Goal: Task Accomplishment & Management: Complete application form

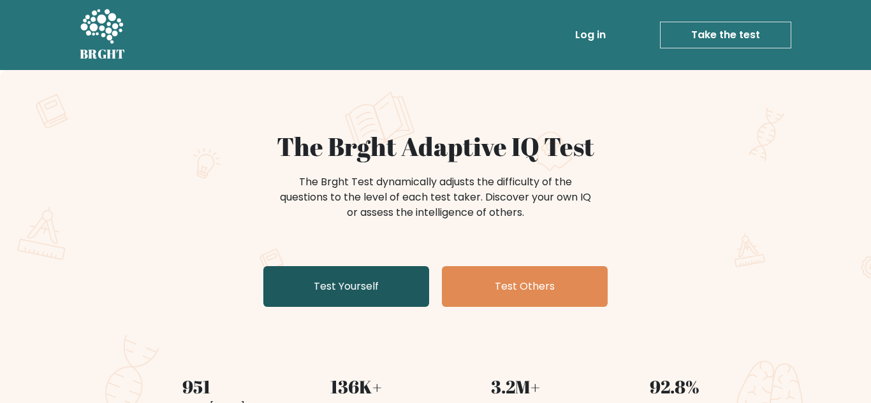
click at [359, 283] on link "Test Yourself" at bounding box center [346, 286] width 166 height 41
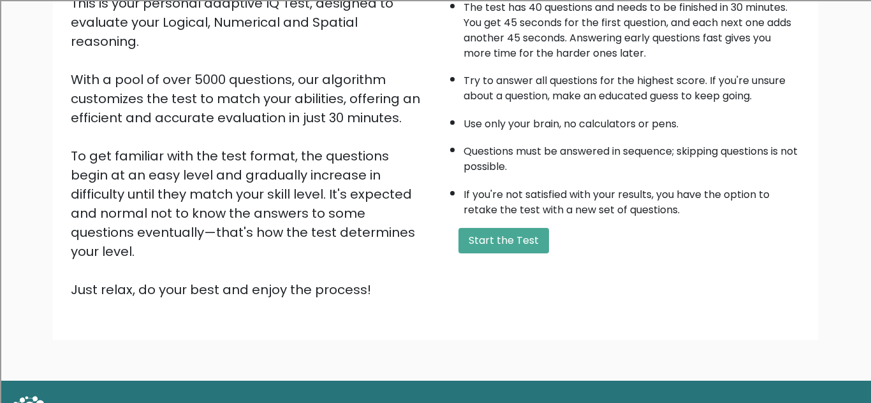
scroll to position [164, 0]
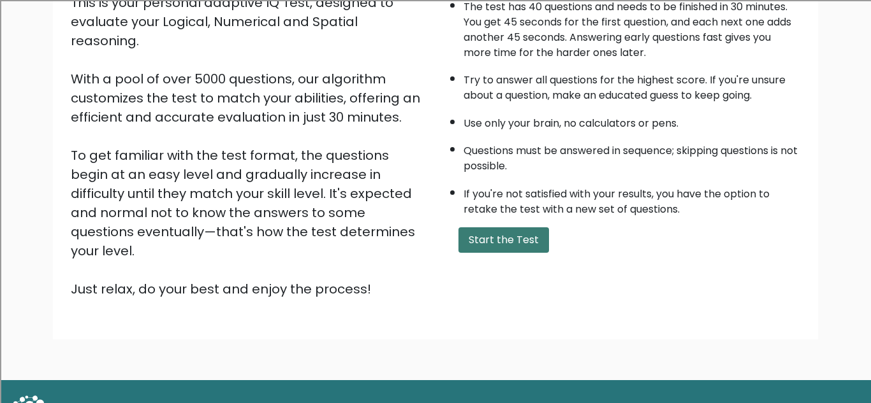
click at [539, 245] on button "Start the Test" at bounding box center [503, 240] width 91 height 25
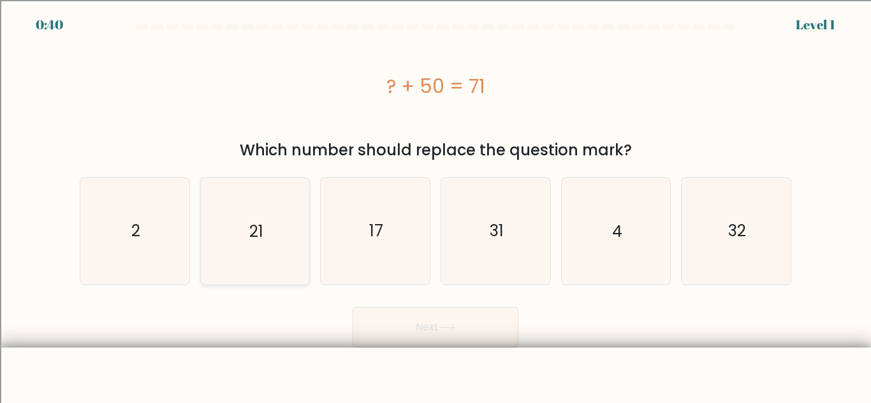
click at [280, 256] on icon "21" at bounding box center [254, 231] width 106 height 106
click at [435, 205] on input "b. 21" at bounding box center [435, 203] width 1 height 3
radio input "true"
click at [447, 334] on button "Next" at bounding box center [435, 327] width 166 height 41
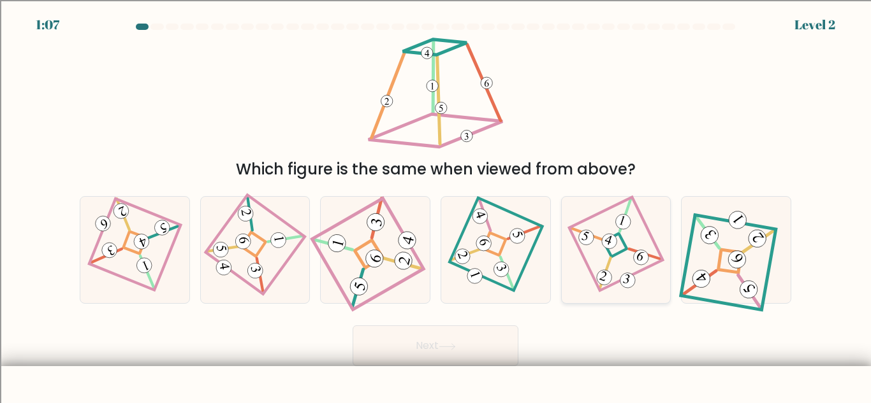
click at [624, 242] on icon at bounding box center [615, 250] width 73 height 85
click at [436, 205] on input "e." at bounding box center [435, 203] width 1 height 3
radio input "true"
click at [457, 333] on button "Next" at bounding box center [435, 346] width 166 height 41
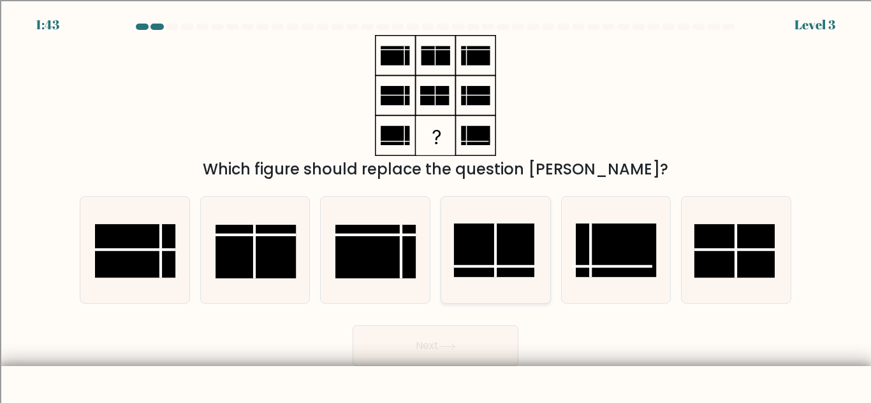
click at [521, 280] on icon at bounding box center [495, 250] width 106 height 106
click at [436, 205] on input "d." at bounding box center [435, 203] width 1 height 3
radio input "true"
click at [502, 331] on button "Next" at bounding box center [435, 346] width 166 height 41
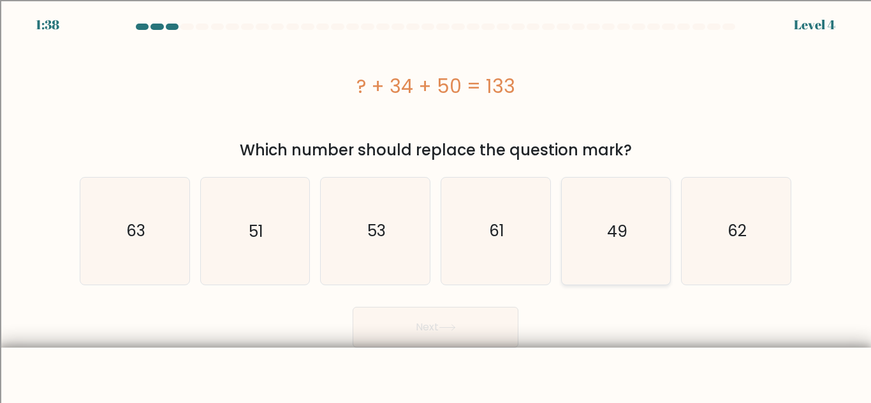
click at [575, 260] on icon "49" at bounding box center [615, 231] width 106 height 106
click at [436, 205] on input "e. 49" at bounding box center [435, 203] width 1 height 3
radio input "true"
click at [500, 317] on button "Next" at bounding box center [435, 327] width 166 height 41
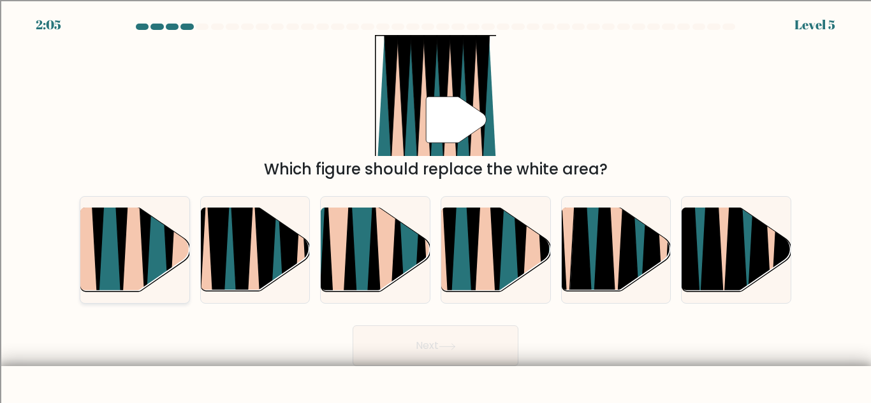
click at [105, 278] on icon at bounding box center [110, 209] width 25 height 218
click at [435, 205] on input "a." at bounding box center [435, 203] width 1 height 3
radio input "true"
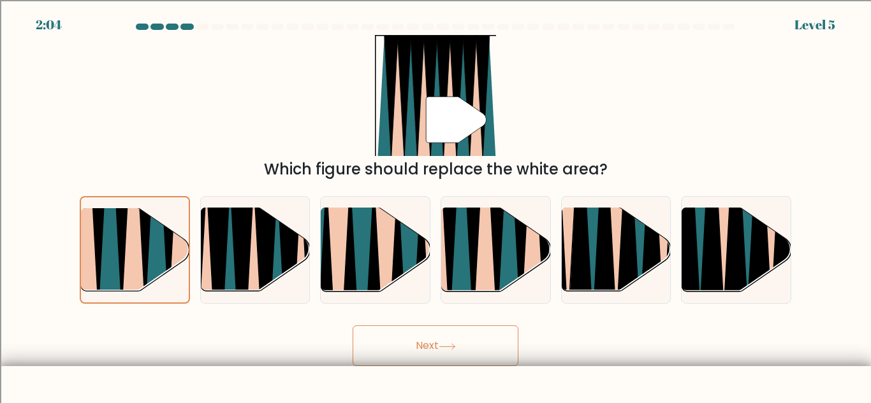
click at [494, 365] on button "Next" at bounding box center [435, 346] width 166 height 41
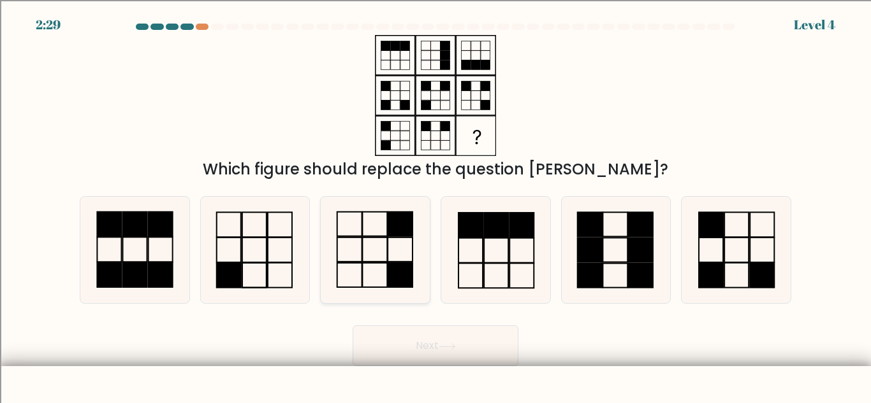
click at [419, 265] on icon at bounding box center [375, 250] width 106 height 106
click at [435, 205] on input "c." at bounding box center [435, 203] width 1 height 3
radio input "true"
click at [451, 358] on button "Next" at bounding box center [435, 346] width 166 height 41
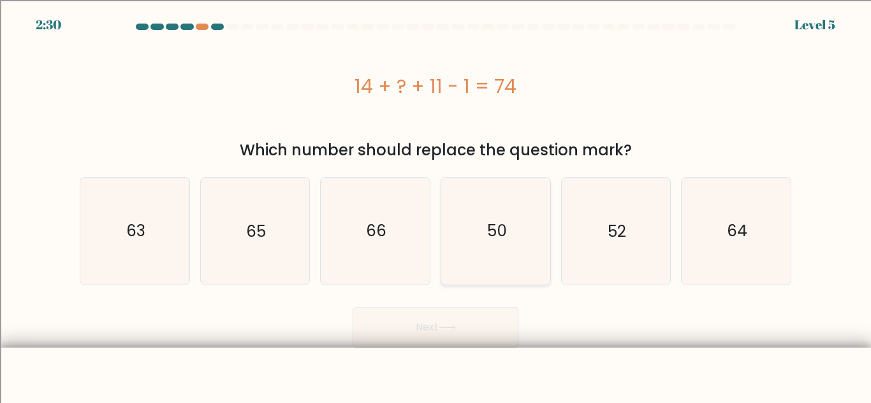
click at [539, 243] on icon "50" at bounding box center [495, 231] width 106 height 106
click at [436, 205] on input "d. 50" at bounding box center [435, 203] width 1 height 3
radio input "true"
click at [498, 318] on button "Next" at bounding box center [435, 327] width 166 height 41
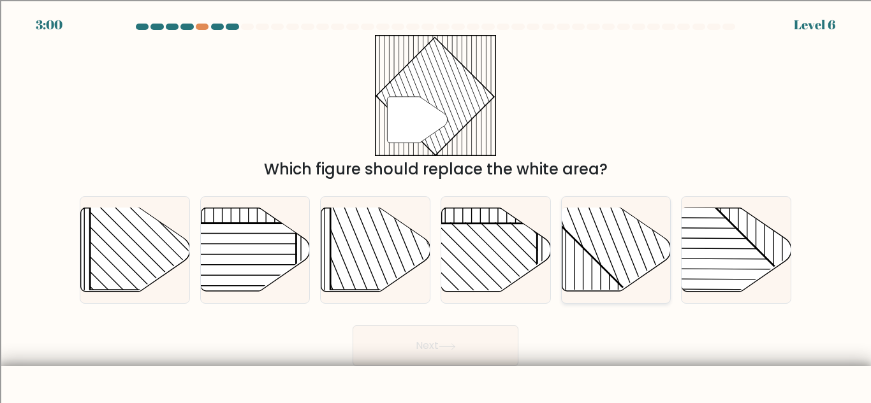
click at [598, 233] on line at bounding box center [598, 232] width 94 height 236
click at [436, 205] on input "e." at bounding box center [435, 203] width 1 height 3
radio input "true"
click at [500, 334] on button "Next" at bounding box center [435, 346] width 166 height 41
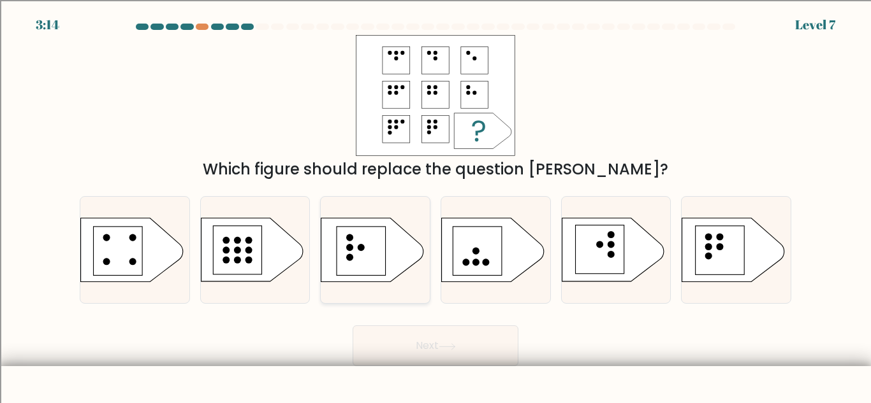
click at [386, 258] on icon at bounding box center [372, 251] width 102 height 64
click at [435, 205] on input "c." at bounding box center [435, 203] width 1 height 3
radio input "true"
click at [432, 340] on button "Next" at bounding box center [435, 346] width 166 height 41
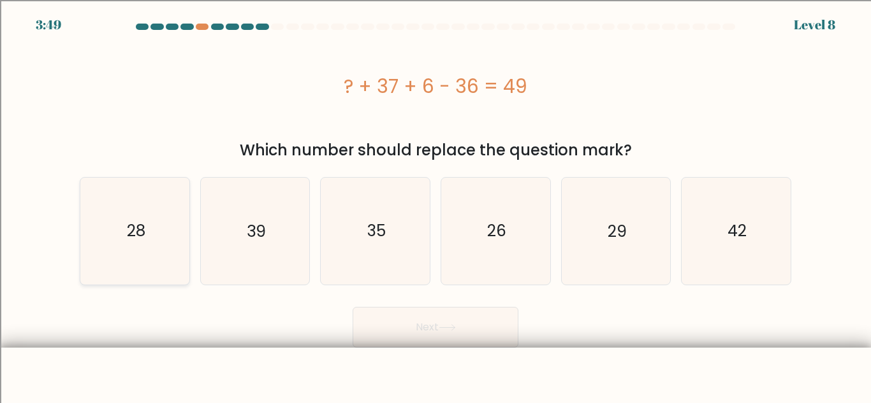
click at [185, 248] on icon "28" at bounding box center [135, 231] width 106 height 106
click at [435, 205] on input "a. 28" at bounding box center [435, 203] width 1 height 3
radio input "true"
click at [407, 214] on icon "35" at bounding box center [375, 231] width 106 height 106
click at [435, 205] on input "c. 35" at bounding box center [435, 203] width 1 height 3
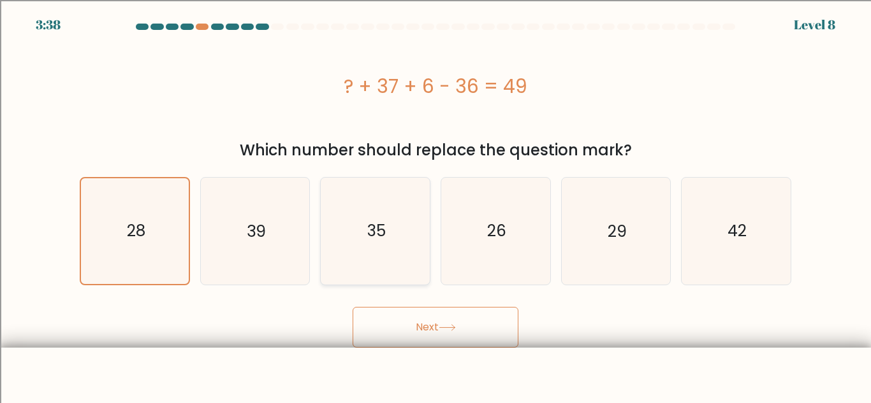
radio input "true"
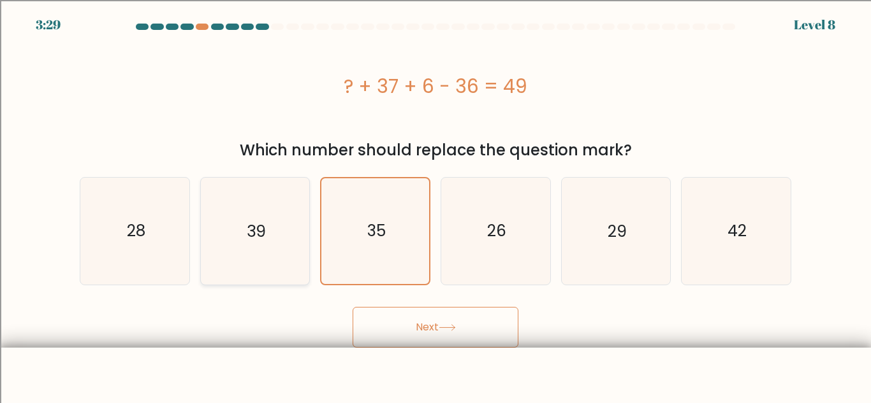
click at [259, 218] on icon "39" at bounding box center [254, 231] width 106 height 106
click at [435, 205] on input "b. 39" at bounding box center [435, 203] width 1 height 3
radio input "true"
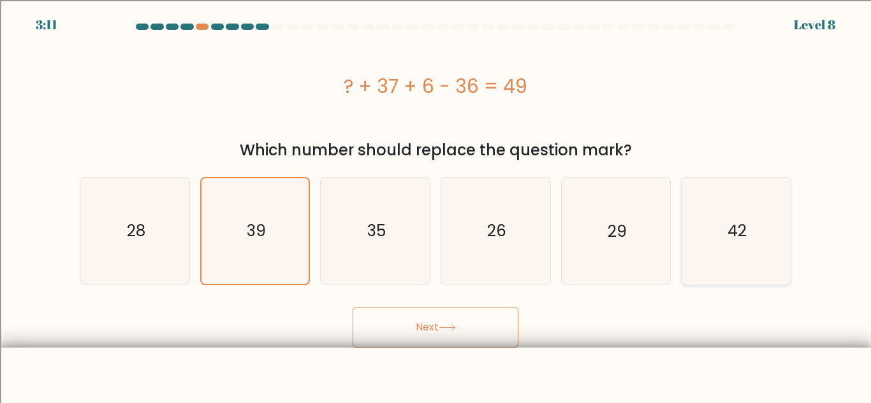
click at [697, 249] on icon "42" at bounding box center [736, 231] width 106 height 106
click at [436, 205] on input "f. 42" at bounding box center [435, 203] width 1 height 3
radio input "true"
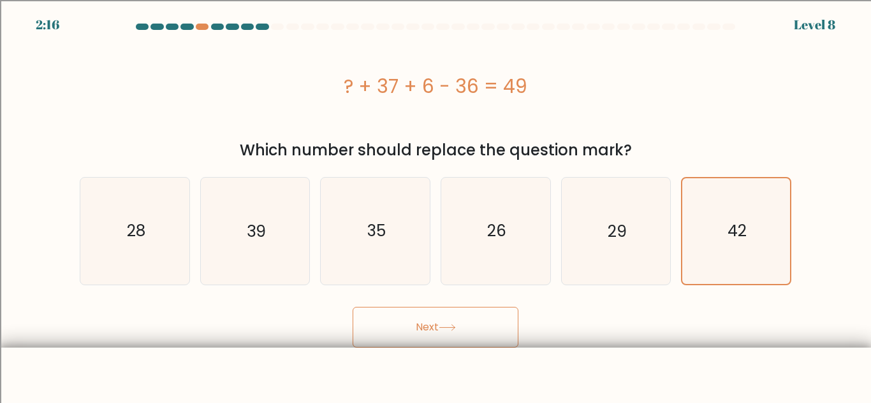
click at [417, 328] on button "Next" at bounding box center [435, 327] width 166 height 41
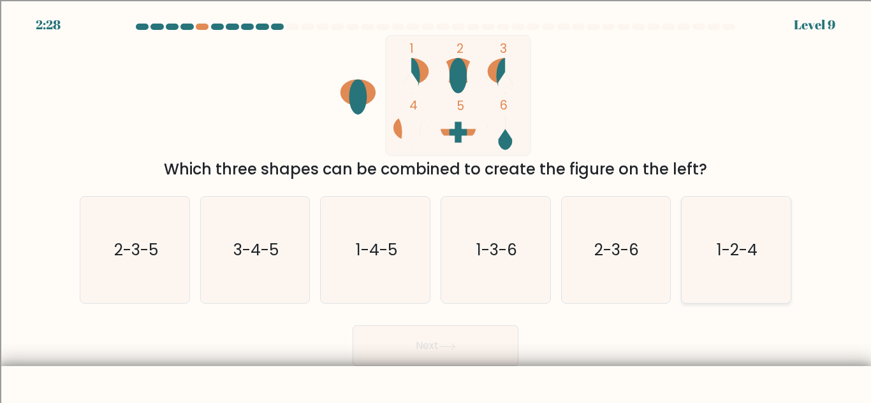
click at [719, 219] on icon "1-2-4" at bounding box center [736, 250] width 106 height 106
click at [436, 205] on input "f. 1-2-4" at bounding box center [435, 203] width 1 height 3
radio input "true"
click at [527, 232] on icon "1-3-6" at bounding box center [495, 250] width 106 height 106
click at [436, 205] on input "d. 1-3-6" at bounding box center [435, 203] width 1 height 3
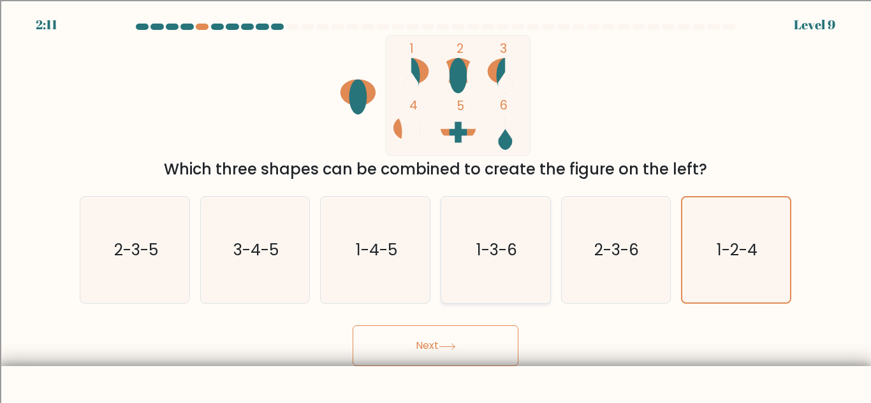
radio input "true"
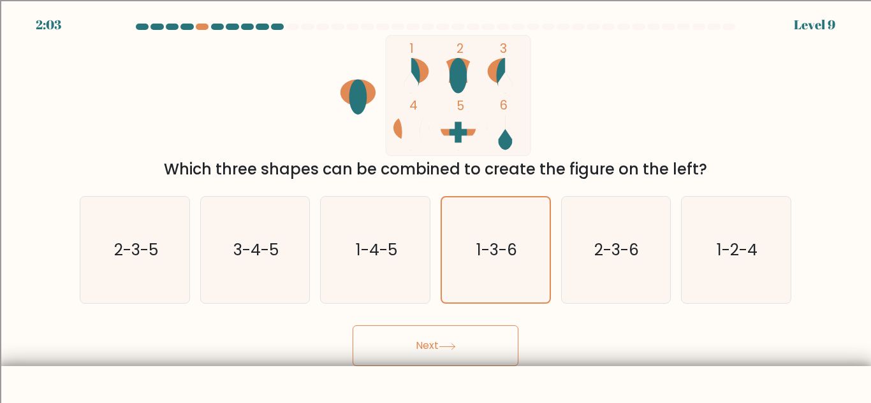
click at [507, 332] on button "Next" at bounding box center [435, 346] width 166 height 41
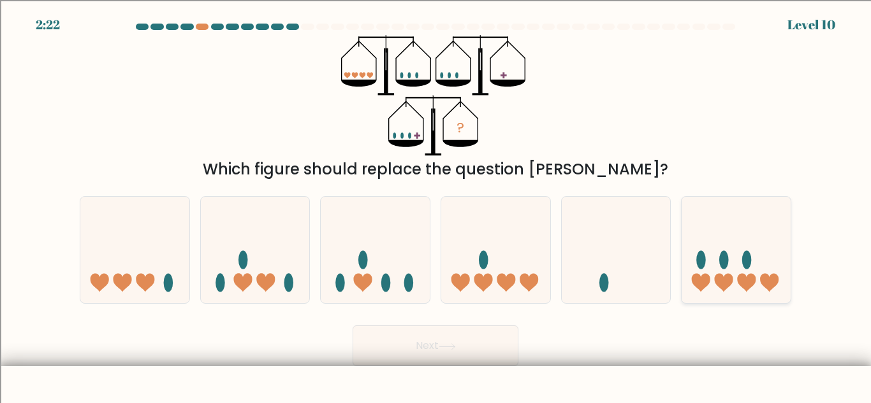
click at [732, 273] on icon at bounding box center [735, 250] width 109 height 90
click at [436, 205] on input "f." at bounding box center [435, 203] width 1 height 3
radio input "true"
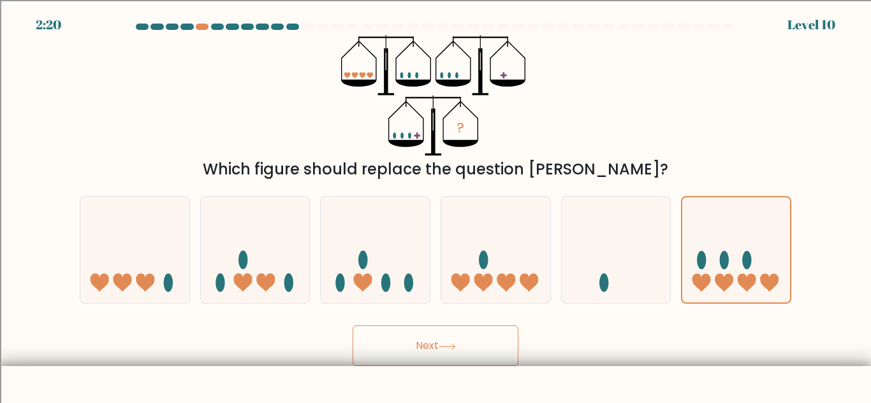
click at [456, 346] on icon at bounding box center [447, 347] width 17 height 7
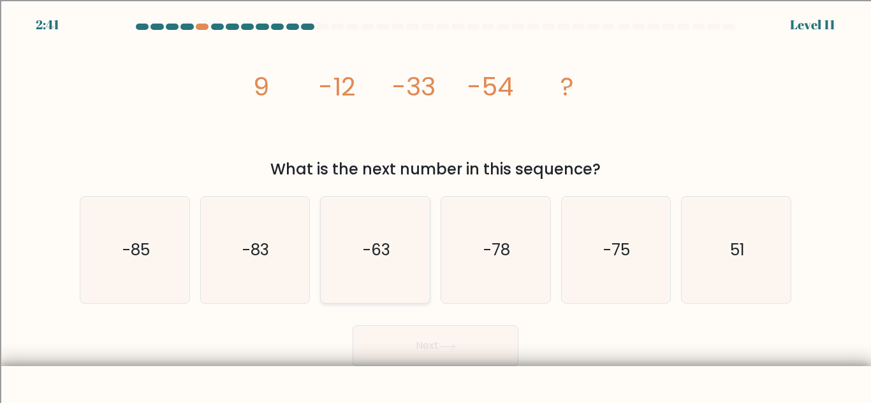
click at [379, 287] on icon "-63" at bounding box center [375, 250] width 106 height 106
click at [435, 205] on input "c. -63" at bounding box center [435, 203] width 1 height 3
radio input "true"
click at [576, 239] on icon "-75" at bounding box center [615, 250] width 106 height 106
click at [436, 205] on input "e. -75" at bounding box center [435, 203] width 1 height 3
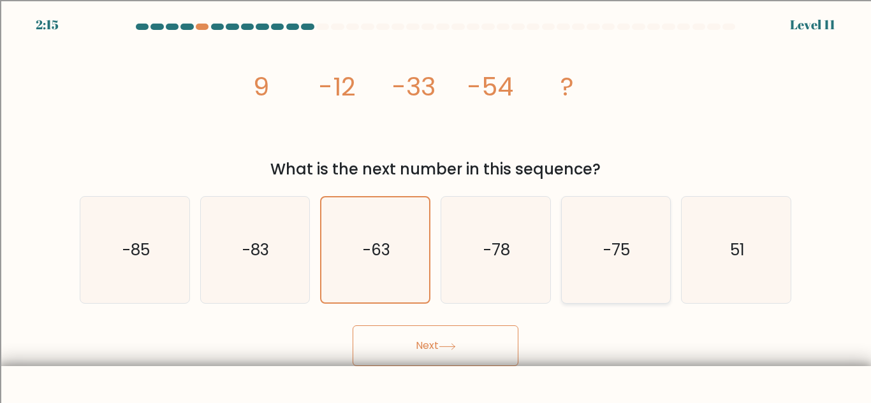
radio input "true"
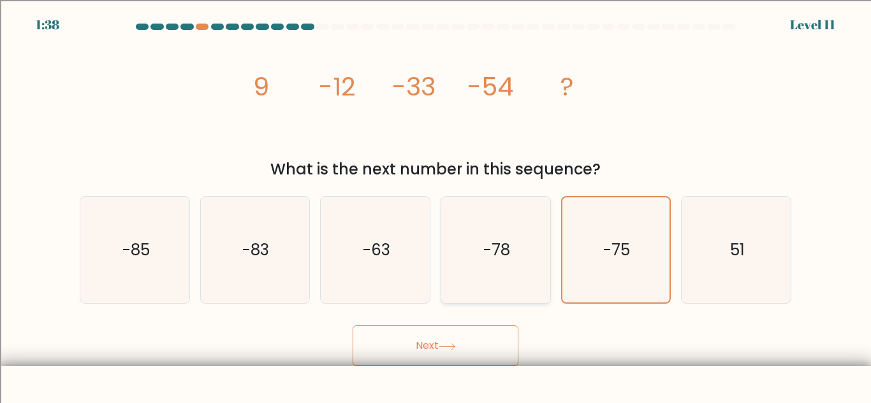
click at [503, 263] on icon "-78" at bounding box center [495, 250] width 106 height 106
click at [436, 205] on input "d. -78" at bounding box center [435, 203] width 1 height 3
radio input "true"
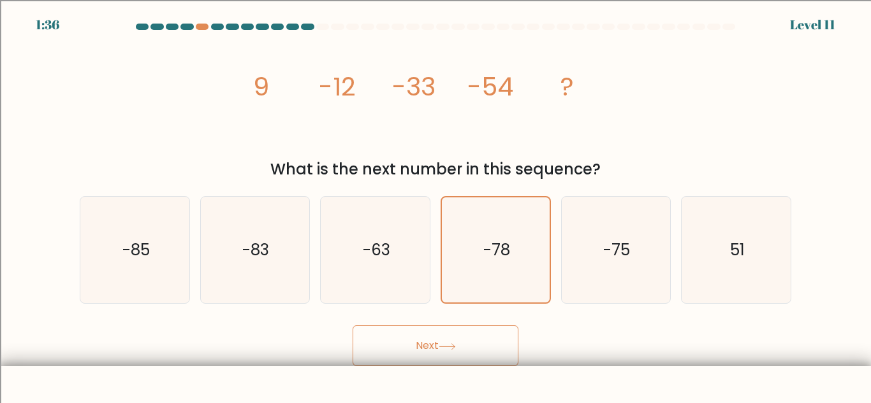
click at [495, 360] on button "Next" at bounding box center [435, 346] width 166 height 41
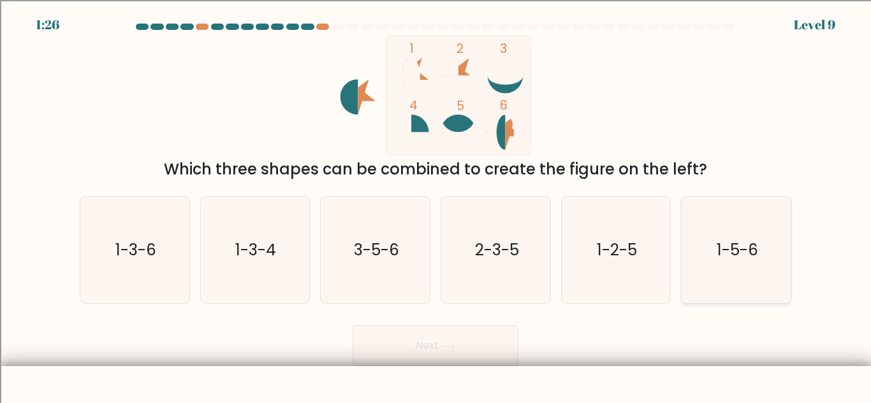
click at [722, 252] on text "1-5-6" at bounding box center [736, 250] width 41 height 22
click at [436, 205] on input "f. 1-5-6" at bounding box center [435, 203] width 1 height 3
radio input "true"
click at [178, 279] on icon "1-3-6" at bounding box center [135, 250] width 106 height 106
click at [435, 205] on input "a. 1-3-6" at bounding box center [435, 203] width 1 height 3
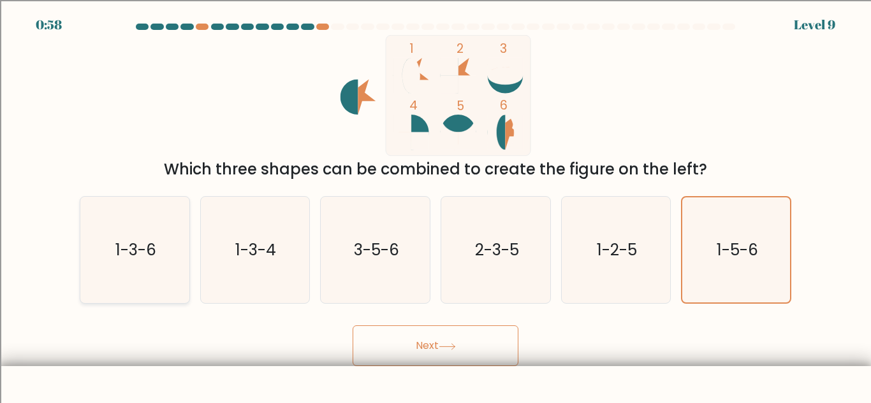
radio input "true"
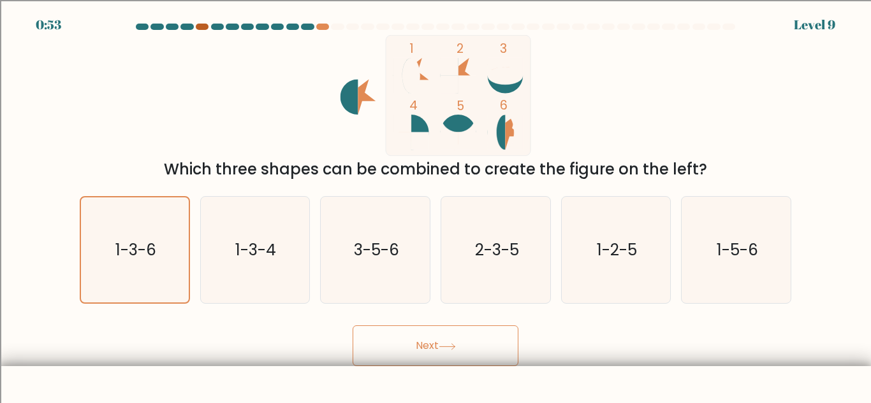
click at [200, 24] on div at bounding box center [202, 27] width 13 height 6
click at [270, 228] on icon "1-3-4" at bounding box center [254, 250] width 106 height 106
click at [435, 205] on input "b. 1-3-4" at bounding box center [435, 203] width 1 height 3
radio input "true"
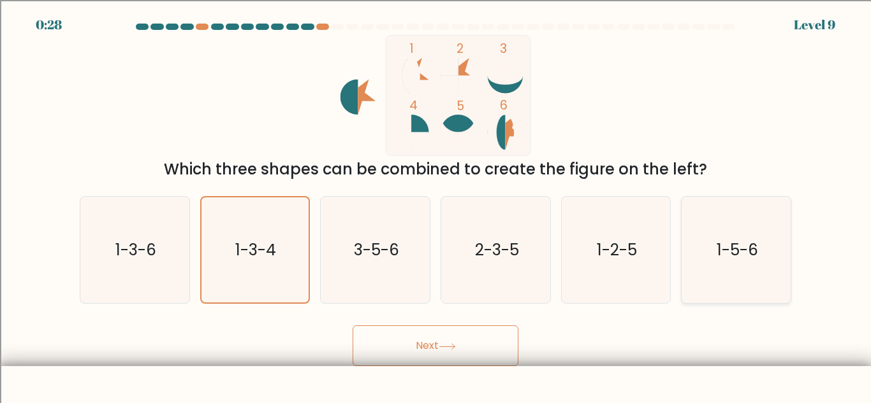
click at [753, 236] on icon "1-5-6" at bounding box center [736, 250] width 106 height 106
click at [436, 205] on input "f. 1-5-6" at bounding box center [435, 203] width 1 height 3
radio input "true"
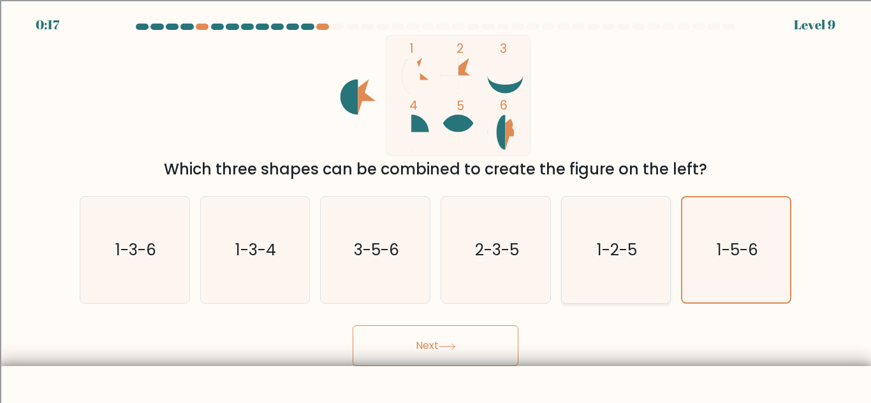
click at [666, 256] on icon "1-2-5" at bounding box center [615, 250] width 106 height 106
click at [436, 205] on input "e. 1-2-5" at bounding box center [435, 203] width 1 height 3
radio input "true"
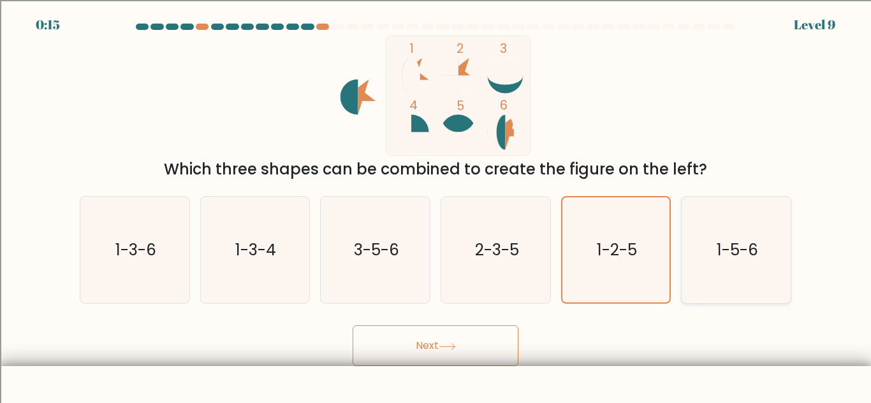
click at [716, 245] on text "1-5-6" at bounding box center [736, 250] width 41 height 22
click at [436, 205] on input "f. 1-5-6" at bounding box center [435, 203] width 1 height 3
radio input "true"
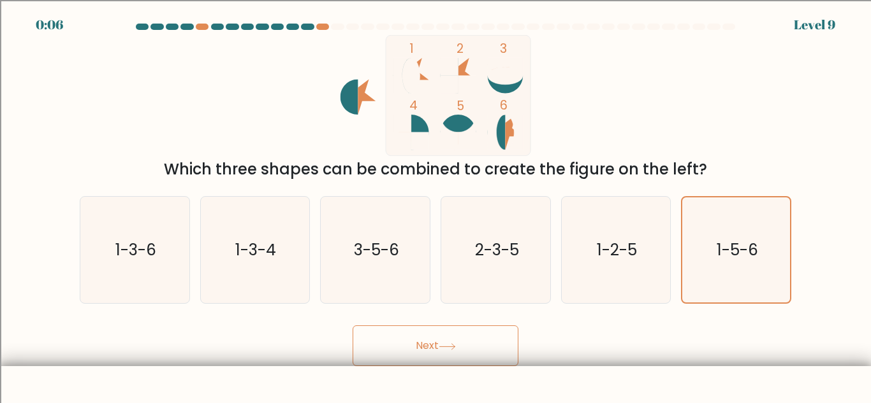
click at [505, 333] on button "Next" at bounding box center [435, 346] width 166 height 41
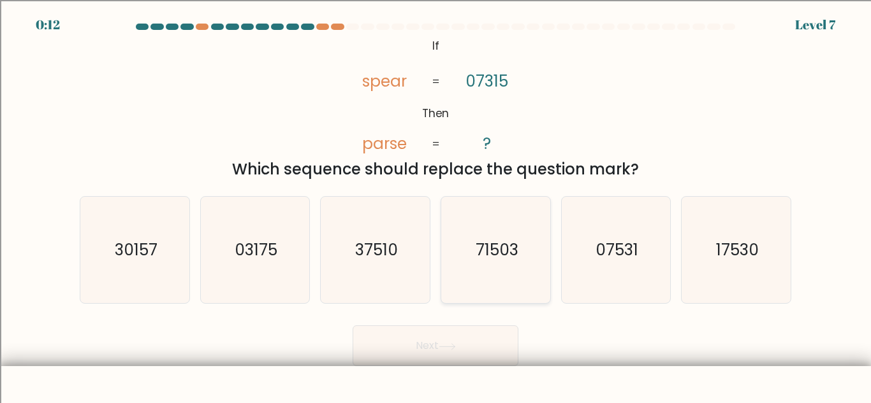
click at [517, 230] on icon "71503" at bounding box center [495, 250] width 106 height 106
click at [436, 205] on input "d. 71503" at bounding box center [435, 203] width 1 height 3
radio input "true"
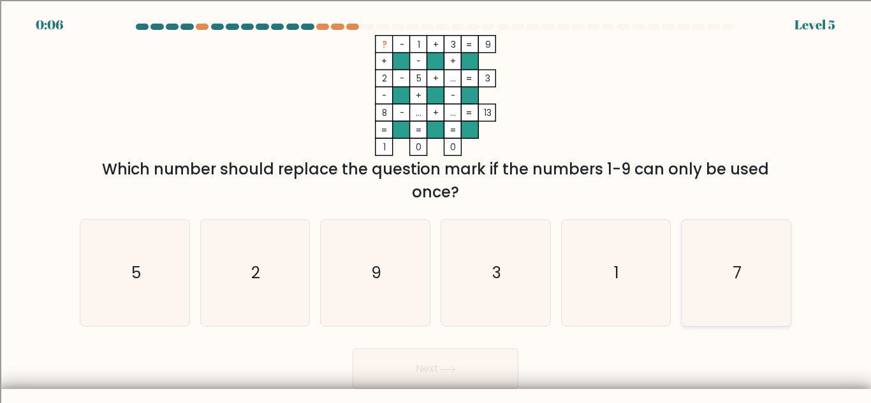
click at [713, 268] on icon "7" at bounding box center [736, 273] width 106 height 106
click at [436, 205] on input "f. 7" at bounding box center [435, 203] width 1 height 3
radio input "true"
click at [483, 371] on button "Next" at bounding box center [435, 369] width 166 height 41
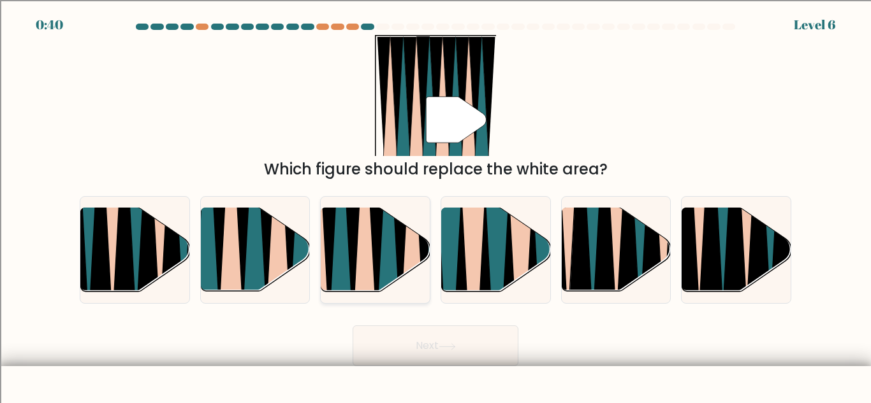
click at [384, 250] on icon at bounding box center [388, 206] width 24 height 217
click at [435, 205] on input "c." at bounding box center [435, 203] width 1 height 3
radio input "true"
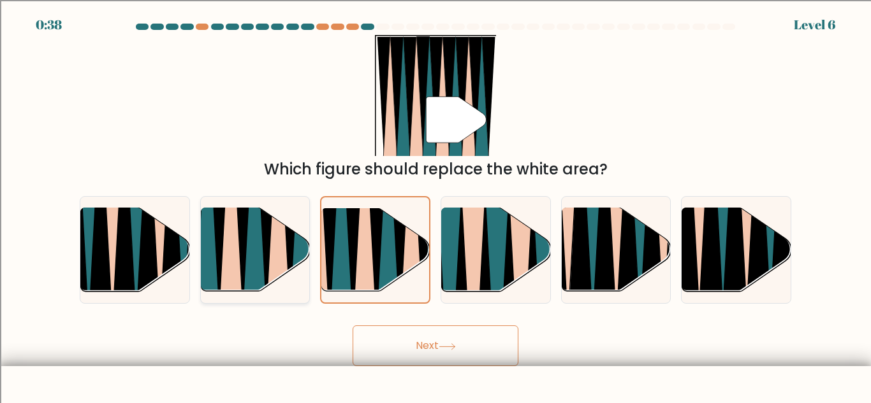
click at [265, 252] on icon at bounding box center [267, 208] width 24 height 217
click at [435, 205] on input "b." at bounding box center [435, 203] width 1 height 3
radio input "true"
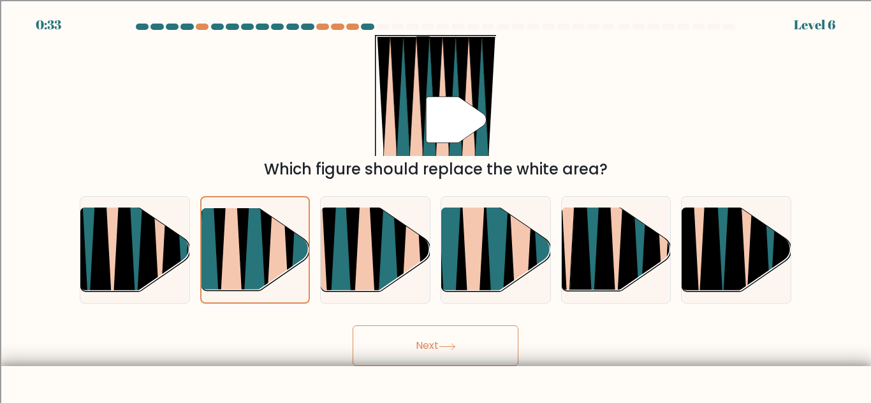
click at [430, 331] on button "Next" at bounding box center [435, 346] width 166 height 41
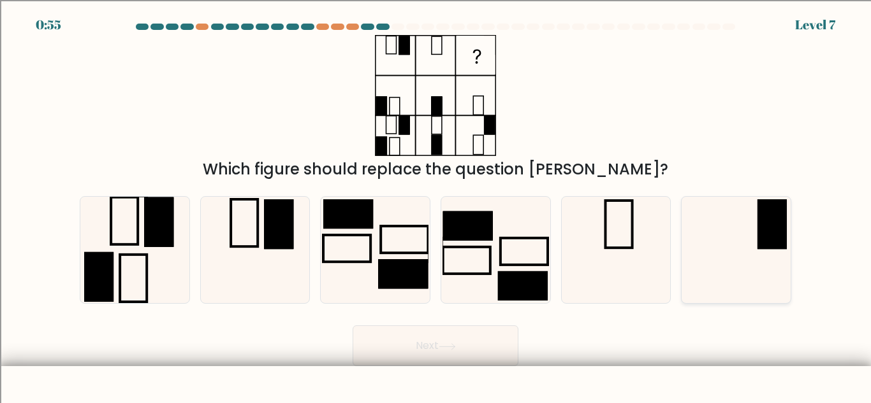
click at [767, 236] on rect at bounding box center [771, 225] width 29 height 50
click at [436, 205] on input "f." at bounding box center [435, 203] width 1 height 3
radio input "true"
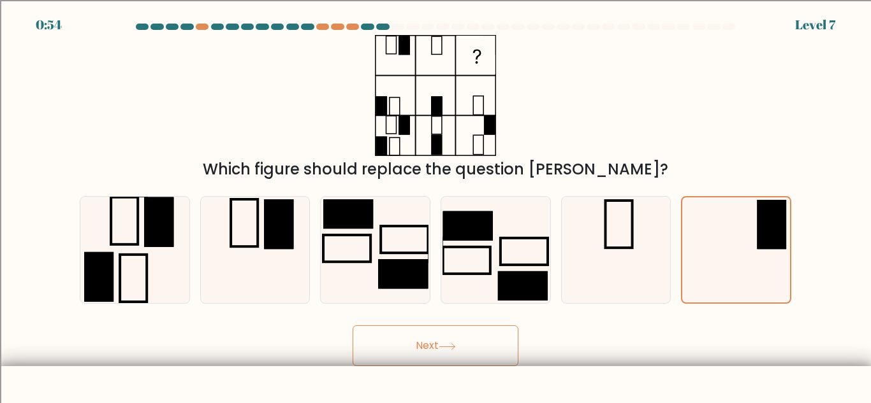
click at [435, 347] on button "Next" at bounding box center [435, 346] width 166 height 41
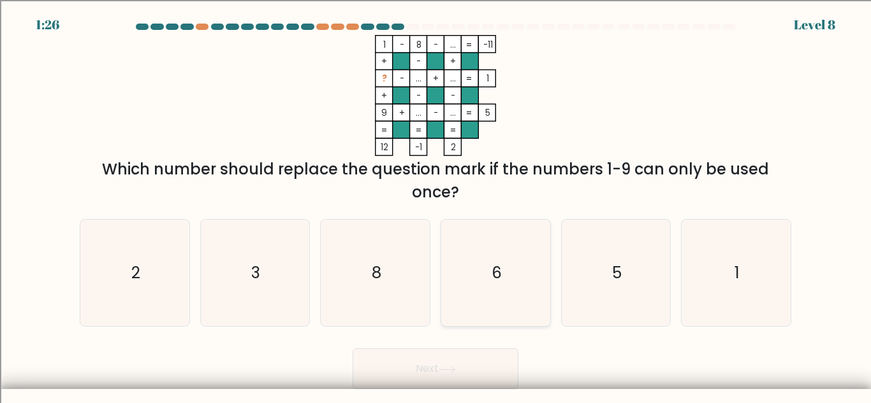
click at [498, 303] on icon "6" at bounding box center [495, 273] width 106 height 106
click at [436, 205] on input "d. 6" at bounding box center [435, 203] width 1 height 3
radio input "true"
click at [467, 361] on button "Next" at bounding box center [435, 369] width 166 height 41
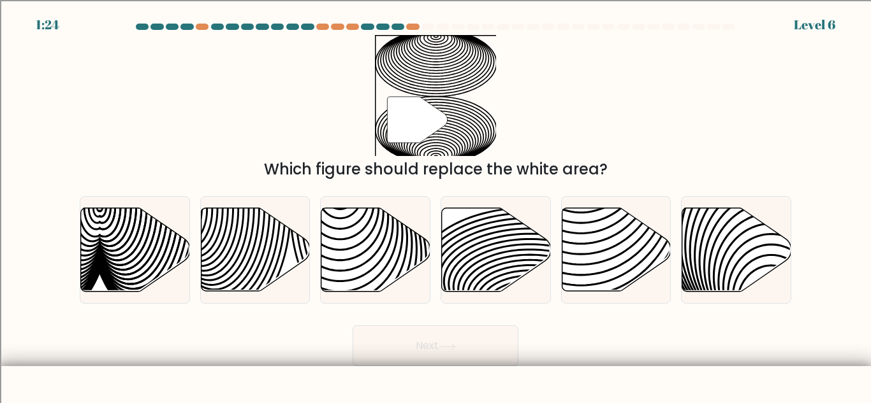
click at [461, 384] on body "1:24 Level 6" at bounding box center [435, 233] width 871 height 467
click at [411, 20] on div "2:07 Level 6" at bounding box center [435, 17] width 871 height 34
click at [412, 22] on div "2:06 Level 6" at bounding box center [435, 17] width 871 height 34
click at [413, 25] on div at bounding box center [412, 27] width 13 height 6
click at [491, 232] on icon at bounding box center [529, 263] width 219 height 110
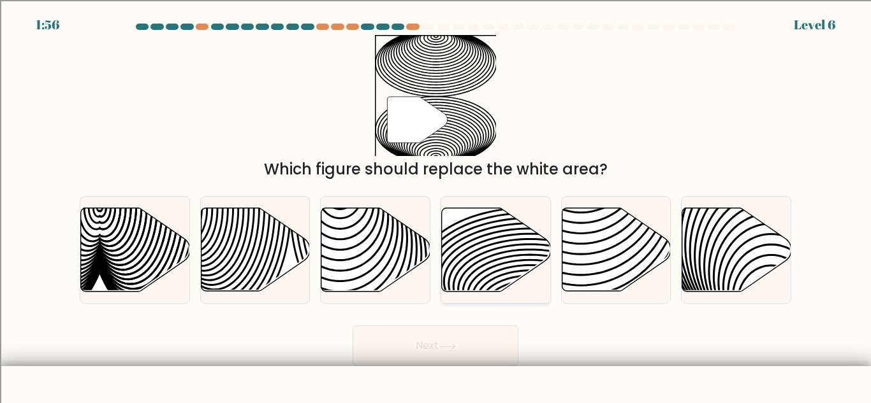
click at [436, 205] on input "d." at bounding box center [435, 203] width 1 height 3
radio input "true"
click at [476, 338] on button "Next" at bounding box center [435, 346] width 166 height 41
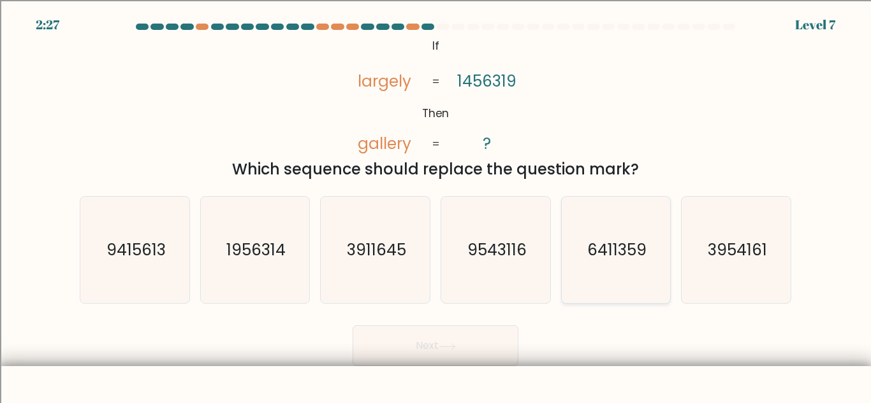
click at [577, 265] on icon "6411359" at bounding box center [615, 250] width 106 height 106
click at [436, 205] on input "e. 6411359" at bounding box center [435, 203] width 1 height 3
radio input "true"
click at [468, 334] on button "Next" at bounding box center [435, 346] width 166 height 41
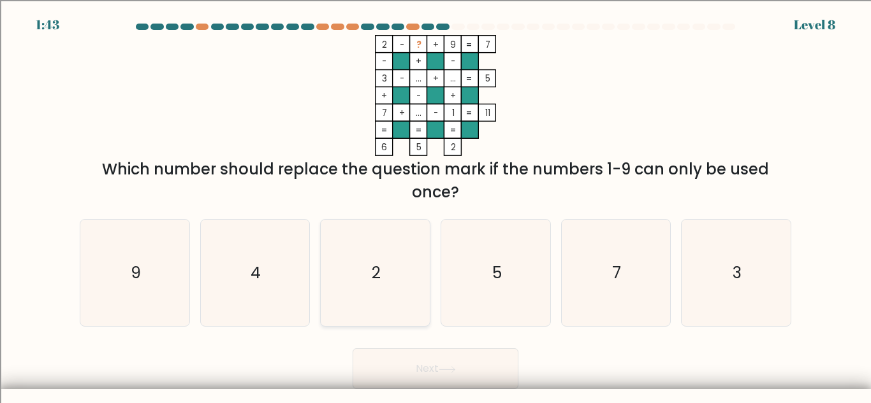
click at [402, 307] on icon "2" at bounding box center [375, 273] width 106 height 106
click at [435, 205] on input "c. 2" at bounding box center [435, 203] width 1 height 3
radio input "true"
click at [236, 277] on icon "4" at bounding box center [254, 273] width 106 height 106
click at [435, 205] on input "b. 4" at bounding box center [435, 203] width 1 height 3
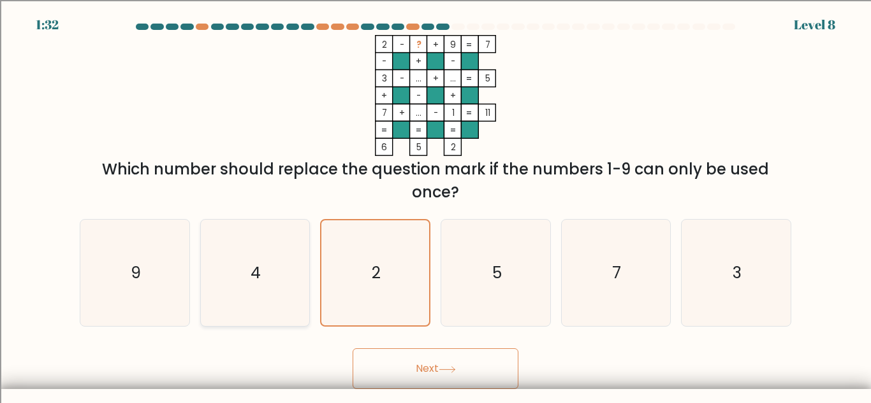
radio input "true"
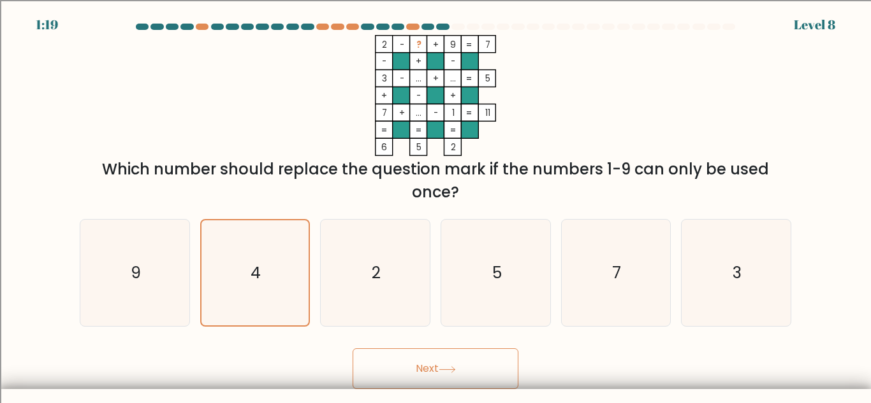
click at [500, 357] on button "Next" at bounding box center [435, 369] width 166 height 41
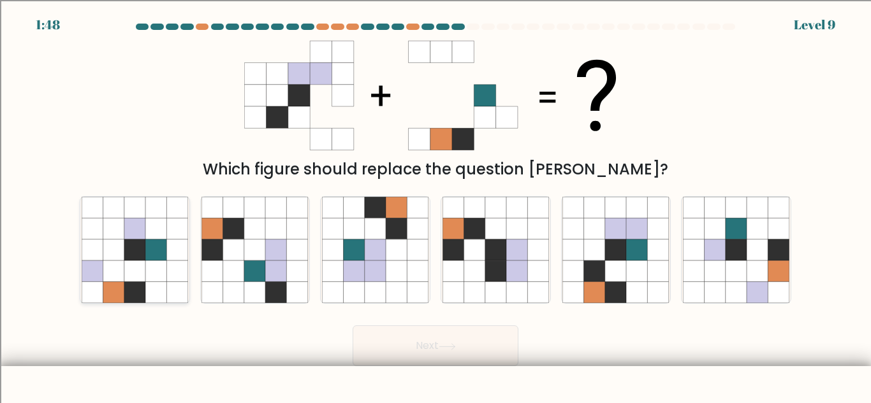
click at [172, 267] on icon at bounding box center [176, 271] width 21 height 21
click at [435, 205] on input "a." at bounding box center [435, 203] width 1 height 3
radio input "true"
click at [583, 279] on icon at bounding box center [573, 271] width 21 height 21
click at [436, 205] on input "e." at bounding box center [435, 203] width 1 height 3
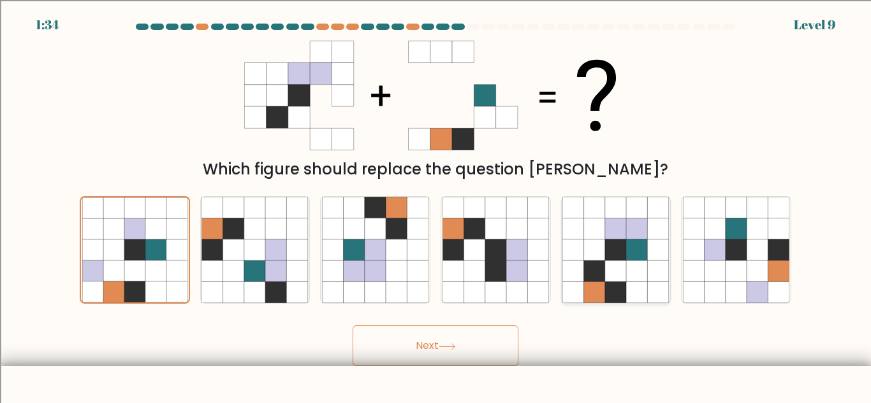
radio input "true"
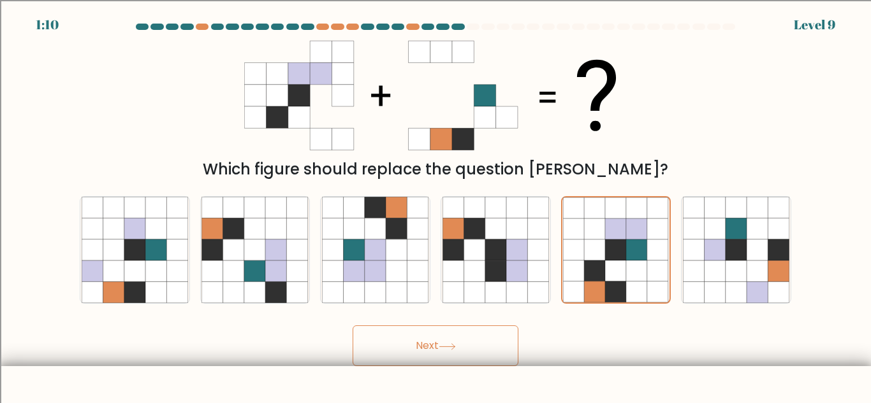
click at [491, 340] on button "Next" at bounding box center [435, 346] width 166 height 41
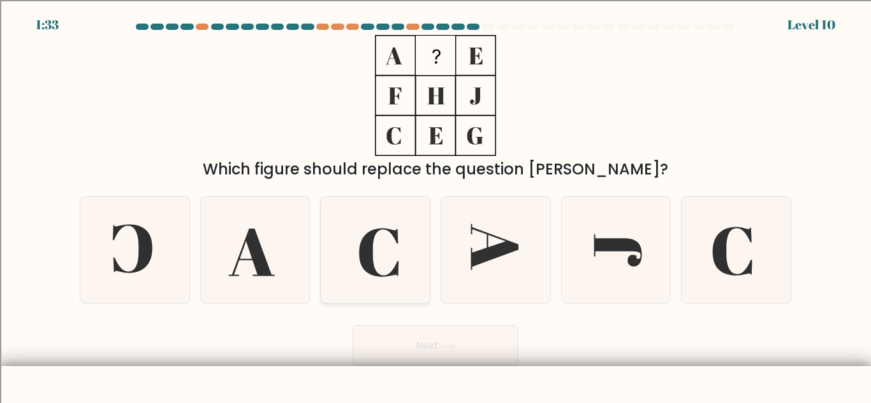
click at [389, 272] on icon at bounding box center [375, 250] width 106 height 106
click at [435, 205] on input "c." at bounding box center [435, 203] width 1 height 3
radio input "true"
click at [742, 275] on icon at bounding box center [733, 252] width 40 height 48
click at [436, 205] on input "f." at bounding box center [435, 203] width 1 height 3
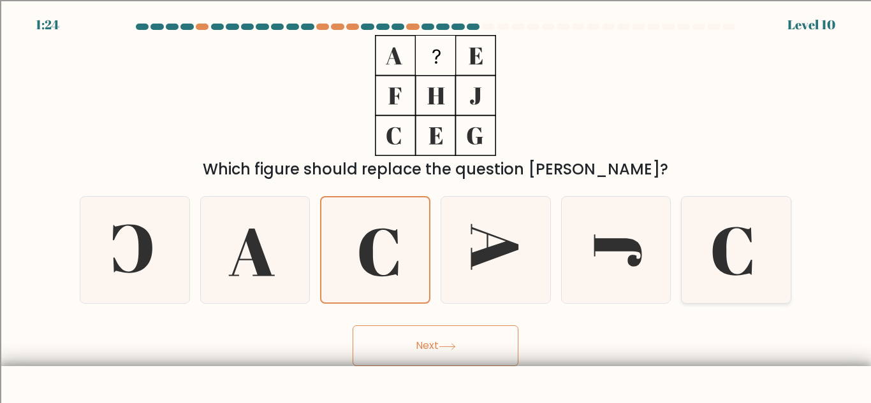
radio input "true"
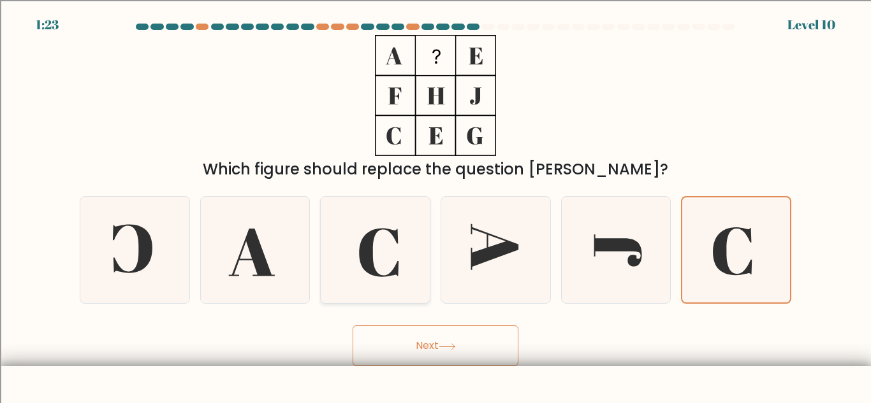
click at [351, 249] on icon at bounding box center [375, 250] width 106 height 106
click at [435, 205] on input "c." at bounding box center [435, 203] width 1 height 3
radio input "true"
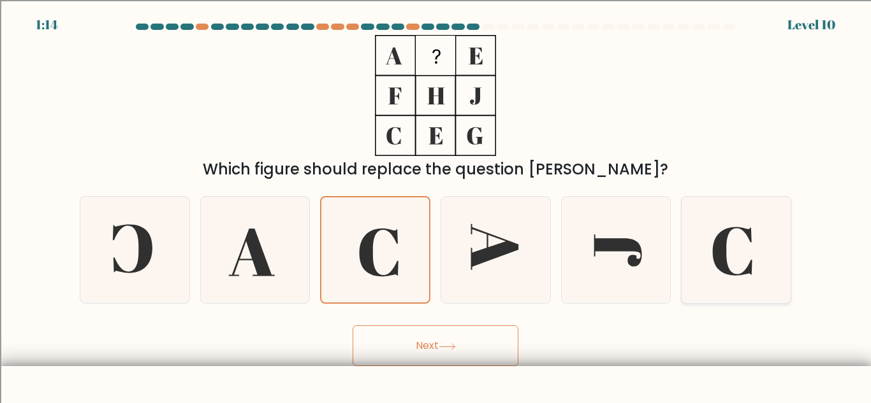
click at [783, 257] on icon at bounding box center [736, 250] width 106 height 106
click at [436, 205] on input "f." at bounding box center [435, 203] width 1 height 3
radio input "true"
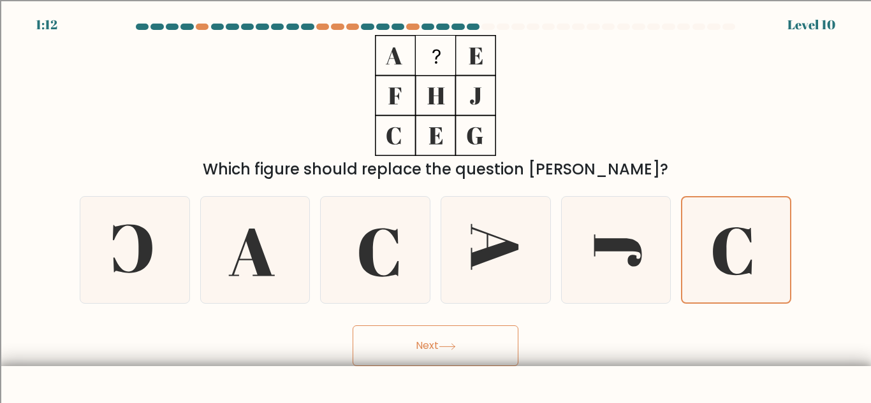
click at [509, 352] on button "Next" at bounding box center [435, 346] width 166 height 41
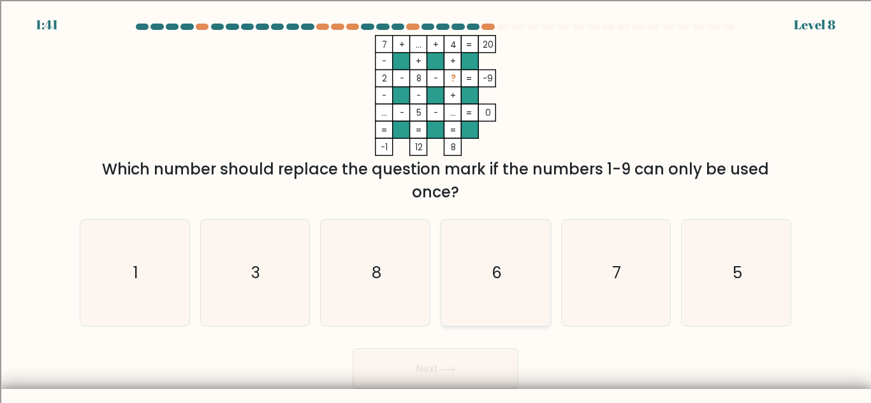
click at [515, 247] on icon "6" at bounding box center [495, 273] width 106 height 106
click at [436, 205] on input "d. 6" at bounding box center [435, 203] width 1 height 3
radio input "true"
click at [495, 363] on button "Next" at bounding box center [435, 369] width 166 height 41
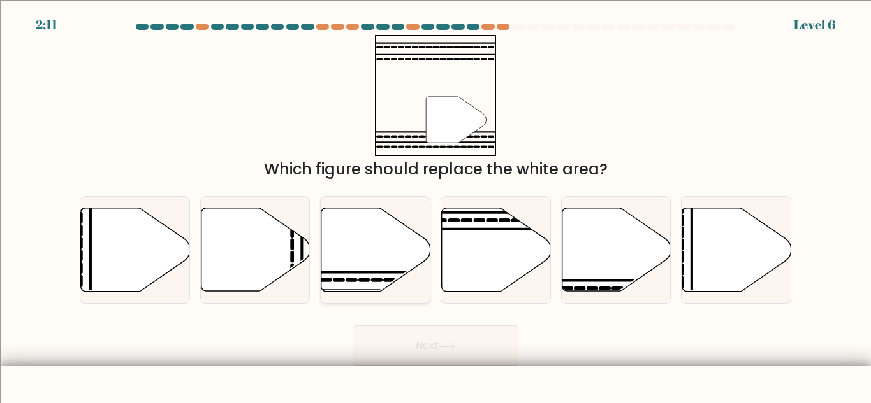
click at [412, 265] on icon at bounding box center [375, 250] width 109 height 84
click at [435, 205] on input "c." at bounding box center [435, 203] width 1 height 3
radio input "true"
click at [462, 345] on button "Next" at bounding box center [435, 346] width 166 height 41
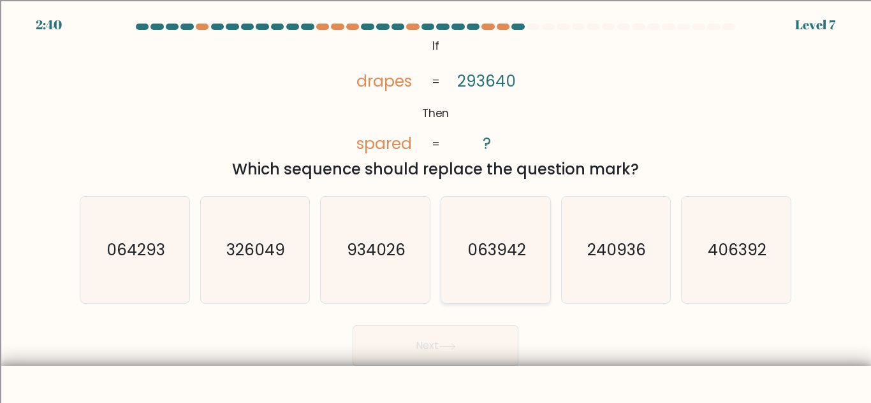
click at [480, 285] on icon "063942" at bounding box center [495, 250] width 106 height 106
click at [436, 205] on input "d. 063942" at bounding box center [435, 203] width 1 height 3
radio input "true"
click at [500, 340] on button "Next" at bounding box center [435, 346] width 166 height 41
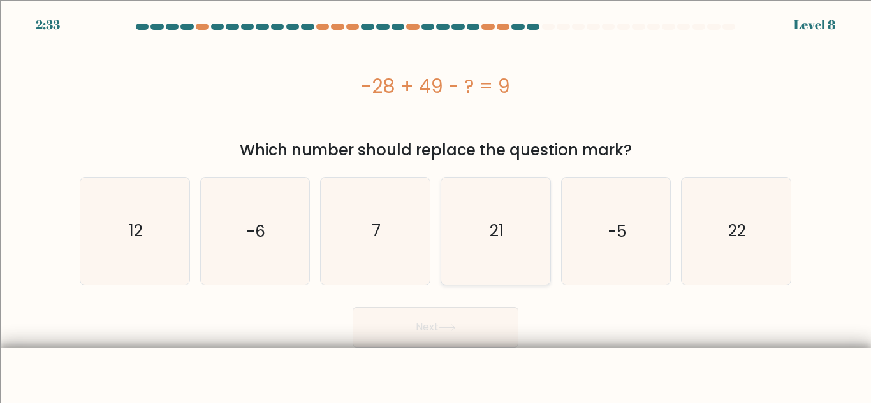
click at [485, 180] on icon "21" at bounding box center [495, 231] width 106 height 106
click at [436, 202] on input "d. 21" at bounding box center [435, 203] width 1 height 3
radio input "true"
click at [422, 203] on icon "7" at bounding box center [375, 231] width 106 height 106
click at [435, 203] on input "c. 7" at bounding box center [435, 203] width 1 height 3
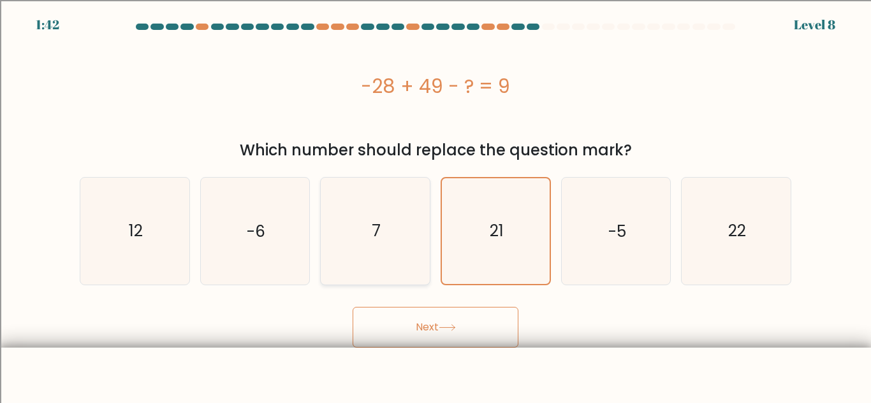
radio input "true"
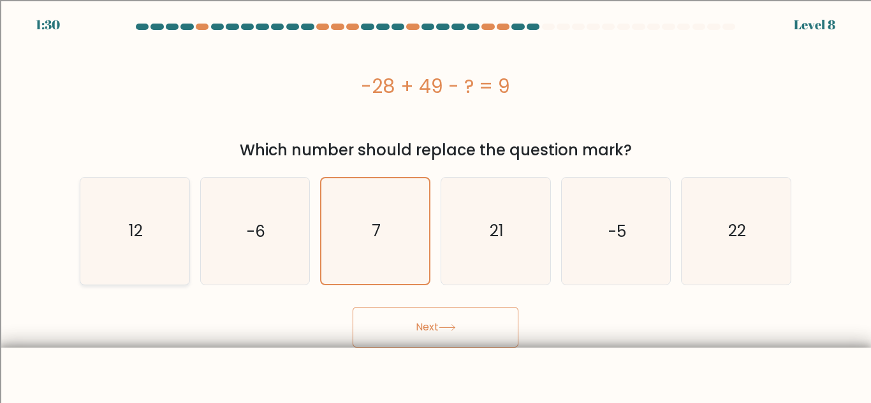
click at [174, 239] on icon "12" at bounding box center [135, 231] width 106 height 106
click at [435, 205] on input "a. 12" at bounding box center [435, 203] width 1 height 3
radio input "true"
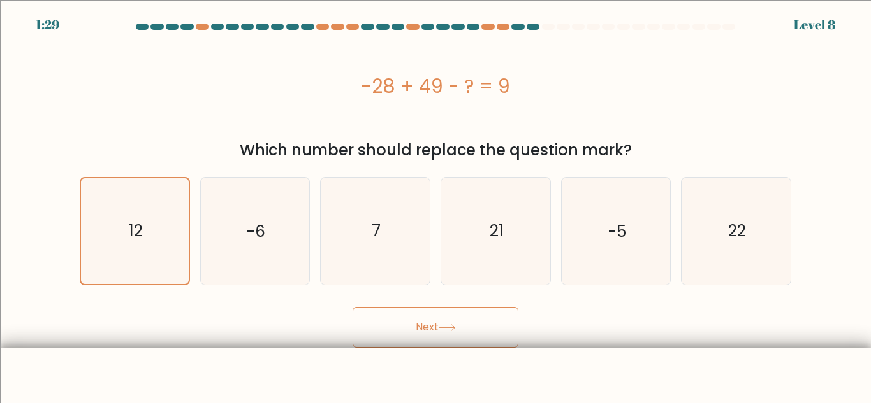
click at [383, 319] on button "Next" at bounding box center [435, 327] width 166 height 41
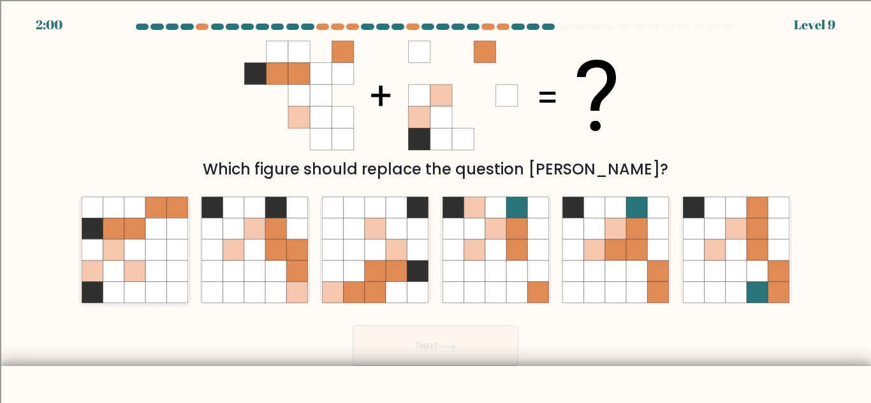
click at [150, 262] on icon at bounding box center [155, 271] width 21 height 21
click at [435, 205] on input "a." at bounding box center [435, 203] width 1 height 3
radio input "true"
click at [485, 338] on button "Next" at bounding box center [435, 346] width 166 height 41
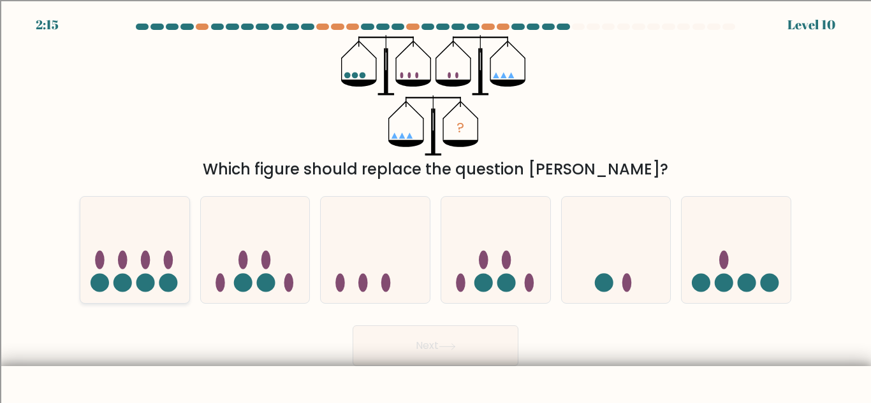
click at [103, 257] on ellipse at bounding box center [100, 260] width 10 height 18
click at [435, 205] on input "a." at bounding box center [435, 203] width 1 height 3
radio input "true"
click at [368, 228] on icon at bounding box center [375, 250] width 109 height 90
click at [435, 205] on input "c." at bounding box center [435, 203] width 1 height 3
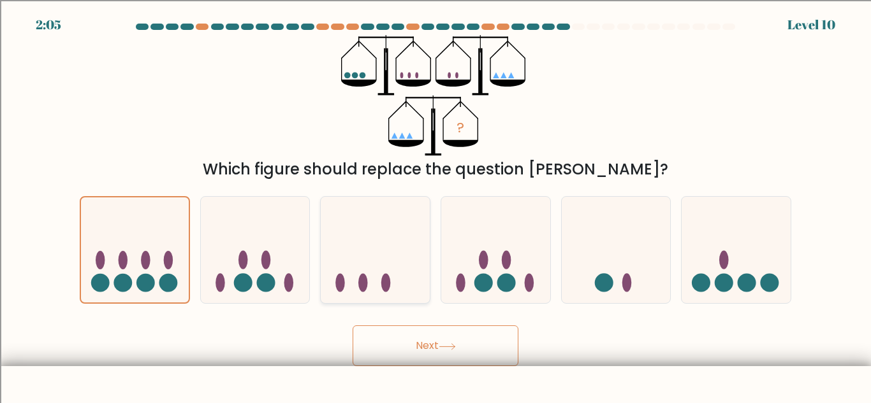
radio input "true"
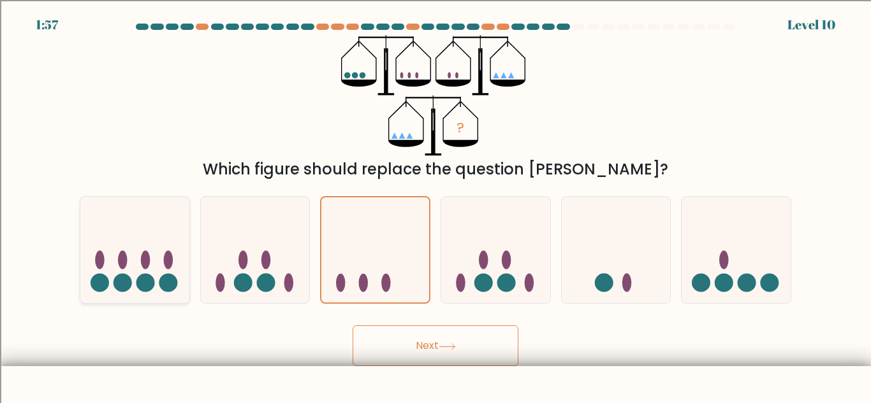
click at [119, 286] on circle at bounding box center [122, 283] width 18 height 18
click at [435, 205] on input "a." at bounding box center [435, 203] width 1 height 3
radio input "true"
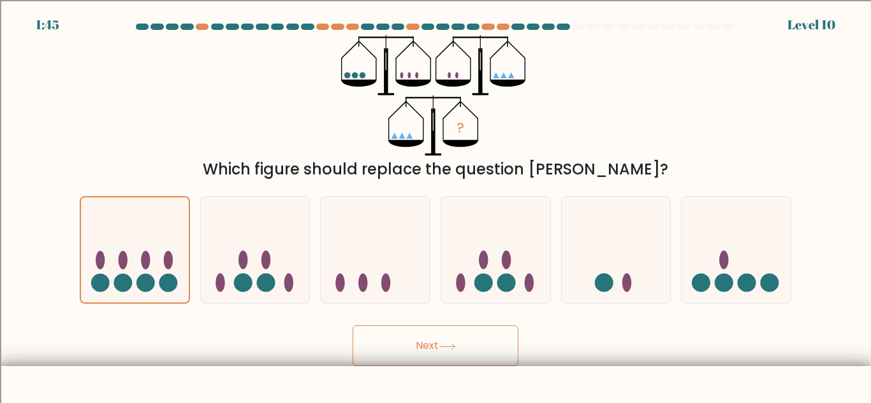
click at [503, 335] on button "Next" at bounding box center [435, 346] width 166 height 41
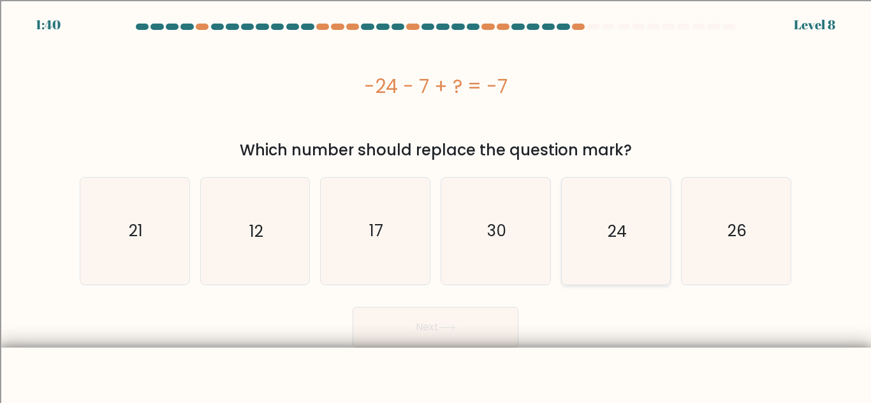
click at [652, 220] on icon "24" at bounding box center [615, 231] width 106 height 106
click at [436, 205] on input "e. 24" at bounding box center [435, 203] width 1 height 3
radio input "true"
click at [744, 189] on icon "26" at bounding box center [736, 231] width 106 height 106
click at [436, 202] on input "f. 26" at bounding box center [435, 203] width 1 height 3
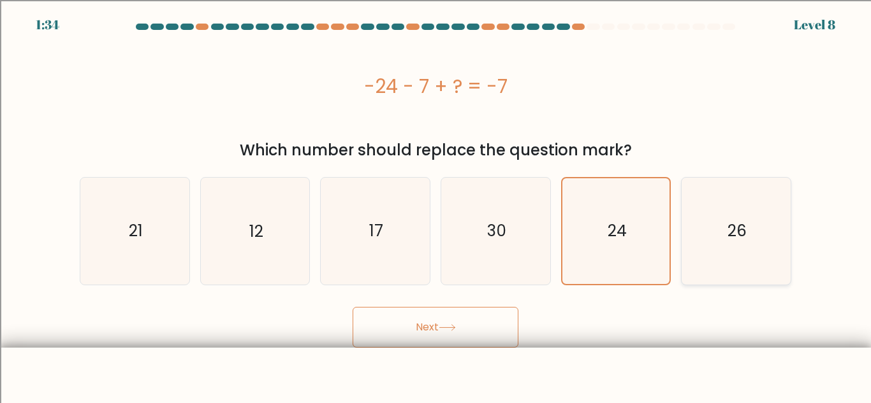
radio input "true"
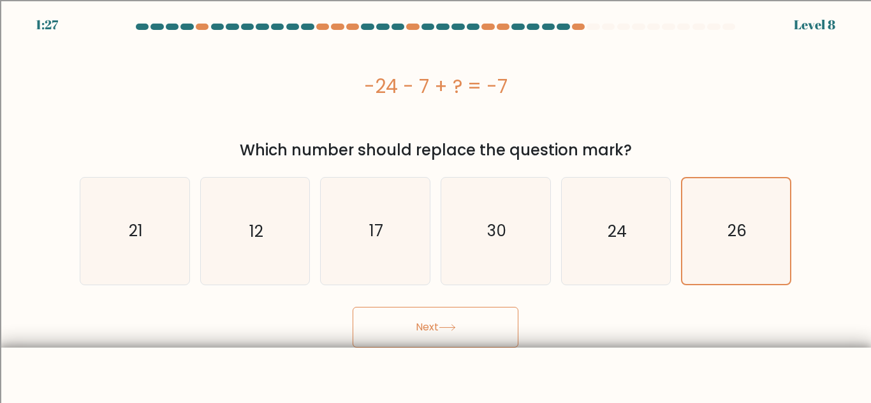
click at [504, 328] on button "Next" at bounding box center [435, 327] width 166 height 41
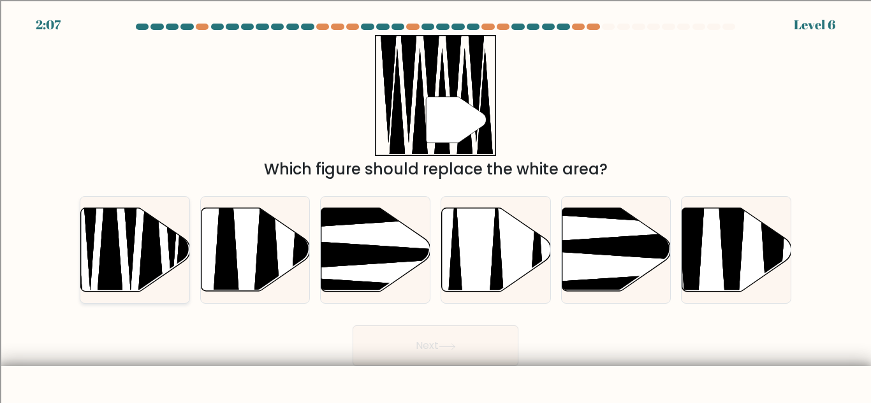
click at [150, 263] on icon at bounding box center [150, 216] width 28 height 192
click at [435, 205] on input "a." at bounding box center [435, 203] width 1 height 3
radio input "true"
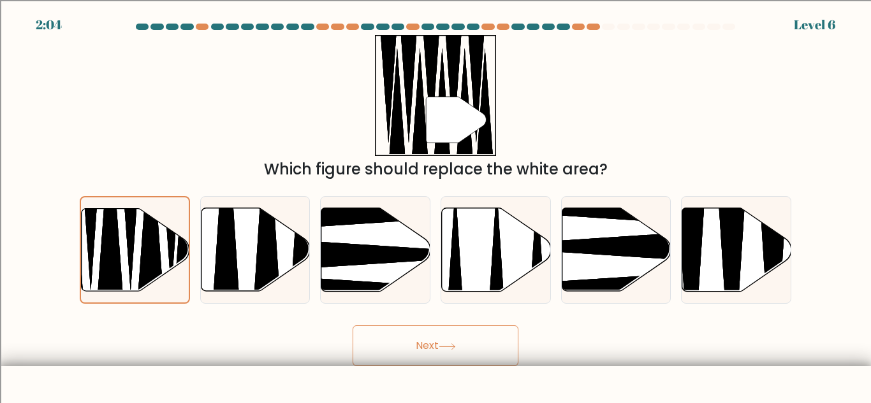
click at [450, 340] on button "Next" at bounding box center [435, 346] width 166 height 41
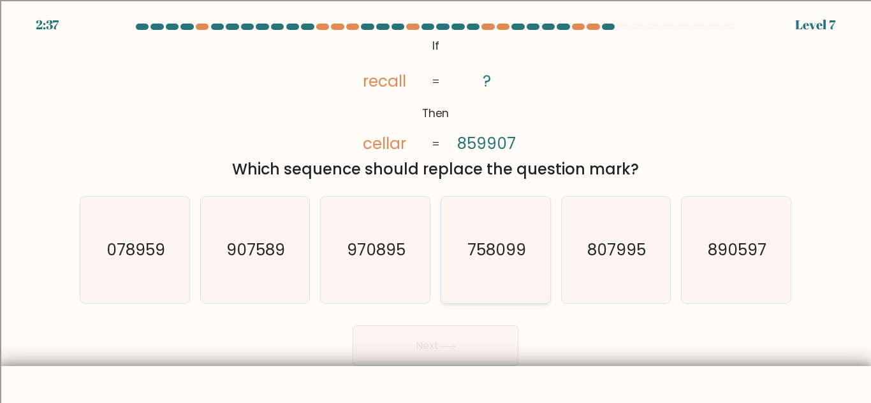
click at [471, 272] on icon "758099" at bounding box center [495, 250] width 106 height 106
click at [436, 205] on input "d. 758099" at bounding box center [435, 203] width 1 height 3
radio input "true"
click at [451, 347] on icon at bounding box center [447, 347] width 17 height 7
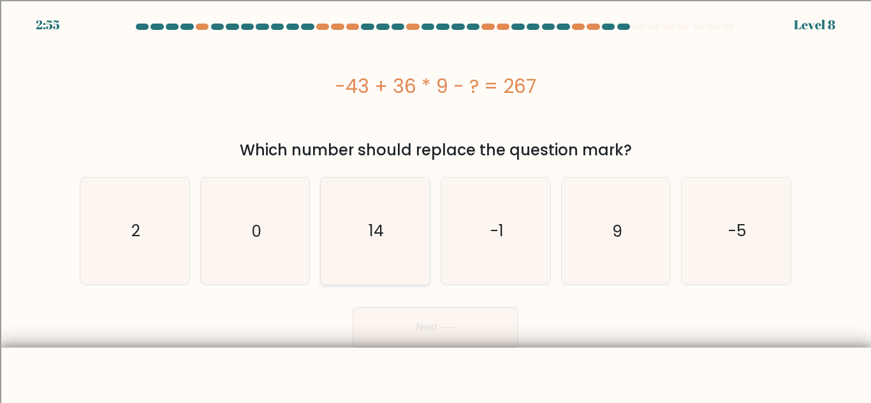
click at [418, 235] on icon "14" at bounding box center [375, 231] width 106 height 106
click at [435, 205] on input "c. 14" at bounding box center [435, 203] width 1 height 3
radio input "true"
click at [502, 219] on icon "-1" at bounding box center [495, 231] width 106 height 106
click at [436, 205] on input "d. -1" at bounding box center [435, 203] width 1 height 3
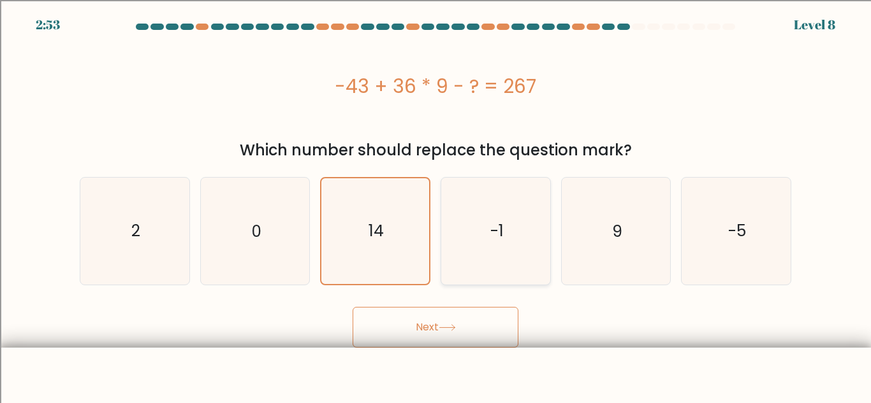
radio input "true"
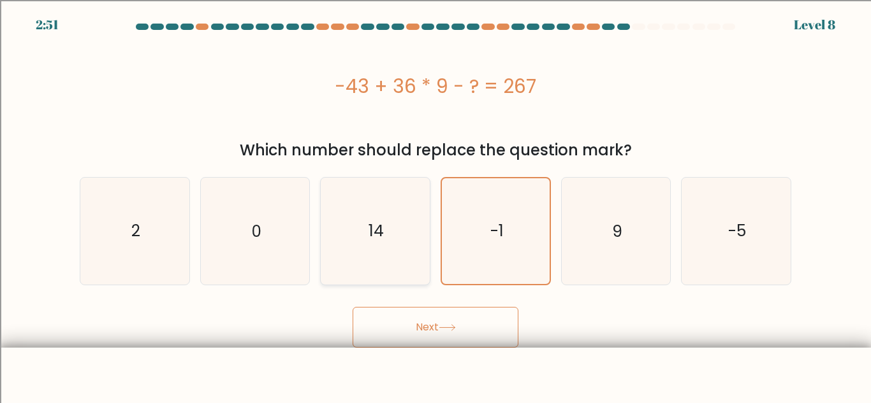
click at [414, 262] on icon "14" at bounding box center [375, 231] width 106 height 106
click at [435, 205] on input "c. 14" at bounding box center [435, 203] width 1 height 3
radio input "true"
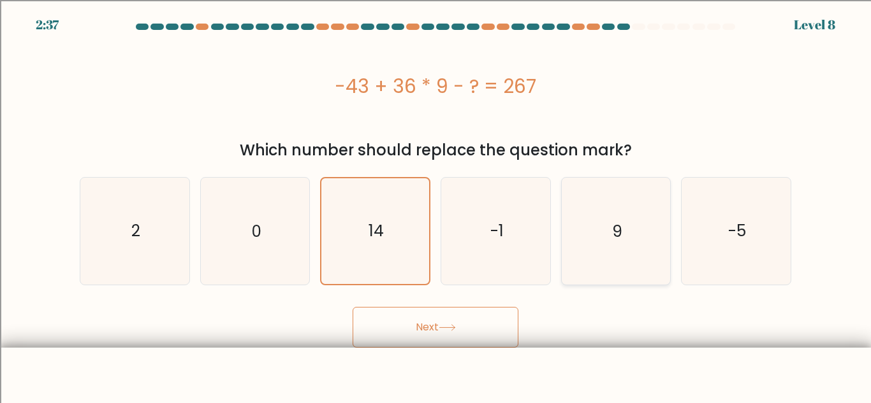
click at [576, 211] on icon "9" at bounding box center [615, 231] width 106 height 106
click at [436, 205] on input "e. 9" at bounding box center [435, 203] width 1 height 3
radio input "true"
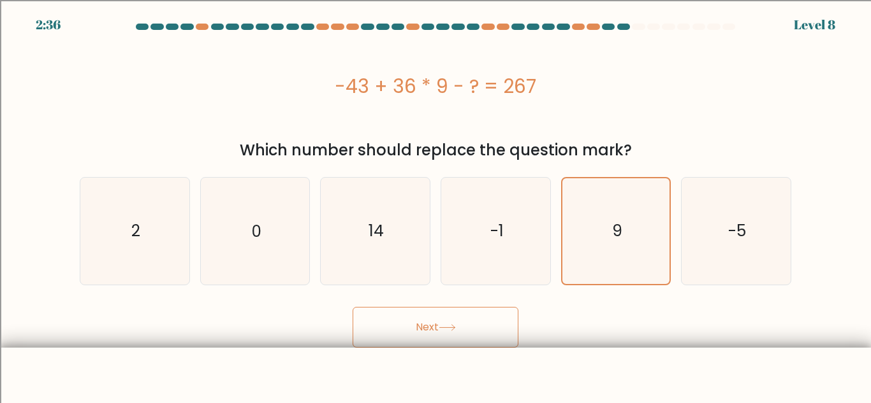
click at [490, 349] on body "2:36 Level 8 a." at bounding box center [435, 224] width 871 height 448
click at [488, 345] on button "Next" at bounding box center [435, 327] width 166 height 41
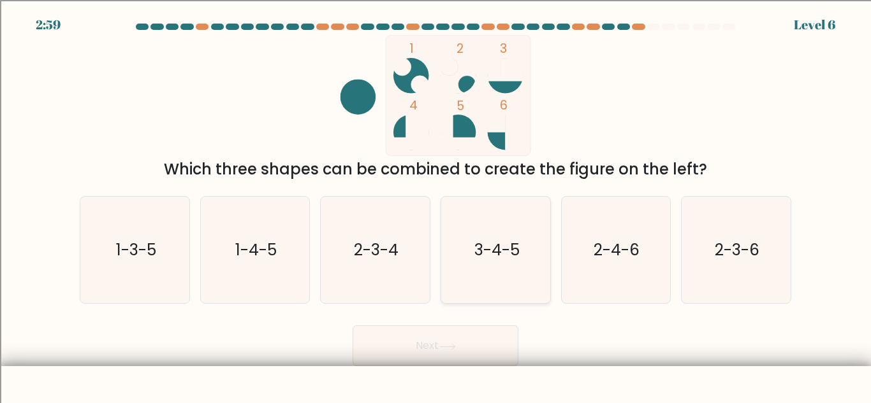
click at [523, 261] on icon "3-4-5" at bounding box center [495, 250] width 106 height 106
click at [436, 205] on input "d. 3-4-5" at bounding box center [435, 203] width 1 height 3
radio input "true"
click at [467, 336] on button "Next" at bounding box center [435, 346] width 166 height 41
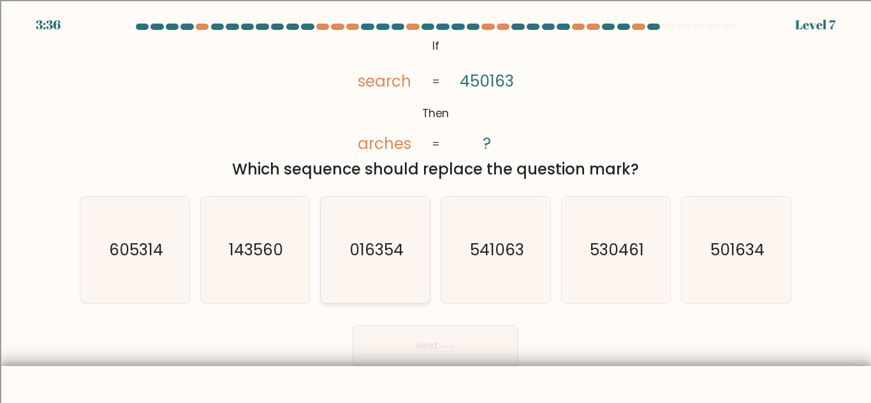
click at [379, 291] on icon "016354" at bounding box center [375, 250] width 106 height 106
click at [435, 205] on input "c. 016354" at bounding box center [435, 203] width 1 height 3
radio input "true"
click at [418, 341] on button "Next" at bounding box center [435, 346] width 166 height 41
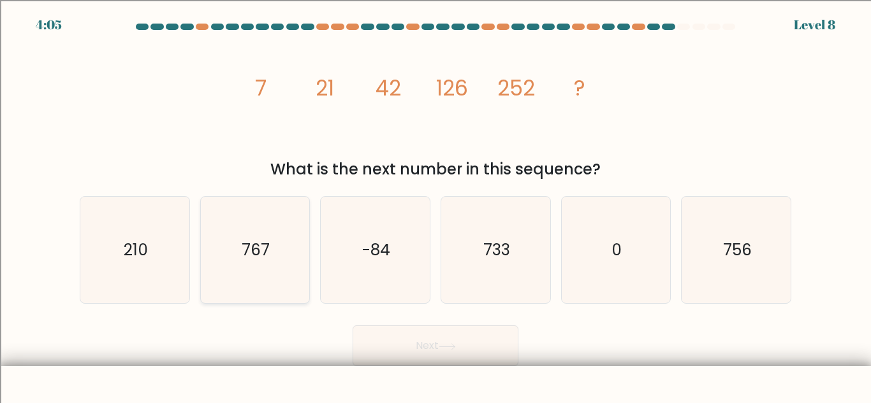
click at [268, 251] on text "767" at bounding box center [256, 250] width 28 height 22
click at [435, 205] on input "b. 767" at bounding box center [435, 203] width 1 height 3
radio input "true"
click at [451, 354] on button "Next" at bounding box center [435, 346] width 166 height 41
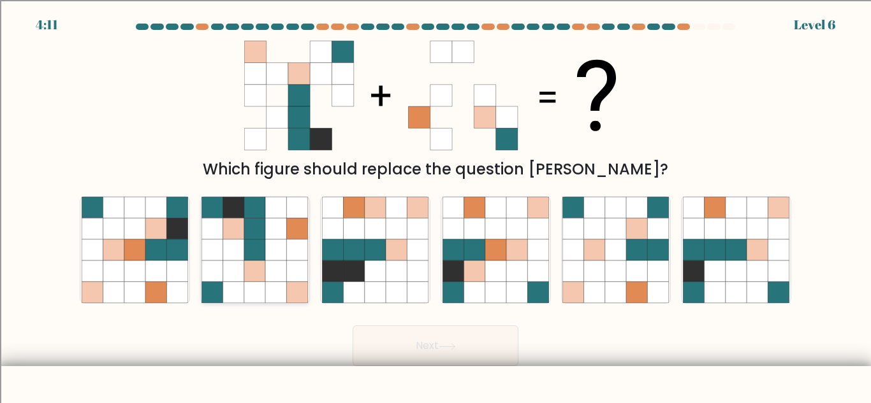
click at [223, 220] on icon at bounding box center [233, 229] width 21 height 21
click at [435, 205] on input "b." at bounding box center [435, 203] width 1 height 3
radio input "true"
click at [503, 349] on button "Next" at bounding box center [435, 346] width 166 height 41
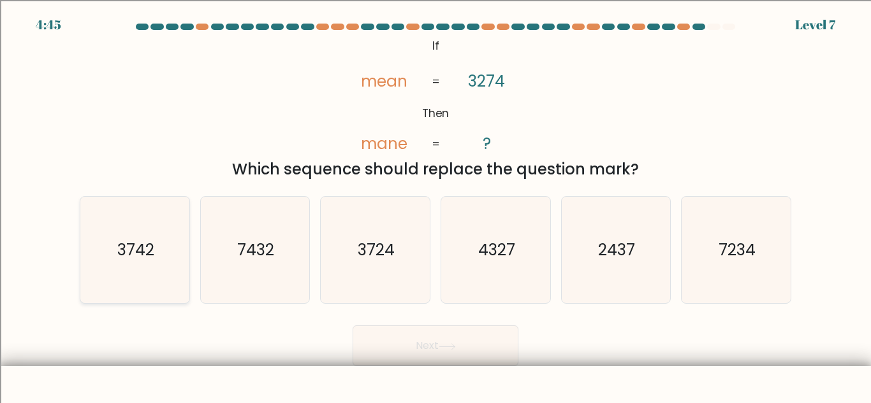
click at [170, 259] on icon "3742" at bounding box center [135, 250] width 106 height 106
click at [435, 205] on input "a. 3742" at bounding box center [435, 203] width 1 height 3
radio input "true"
click at [417, 330] on button "Next" at bounding box center [435, 346] width 166 height 41
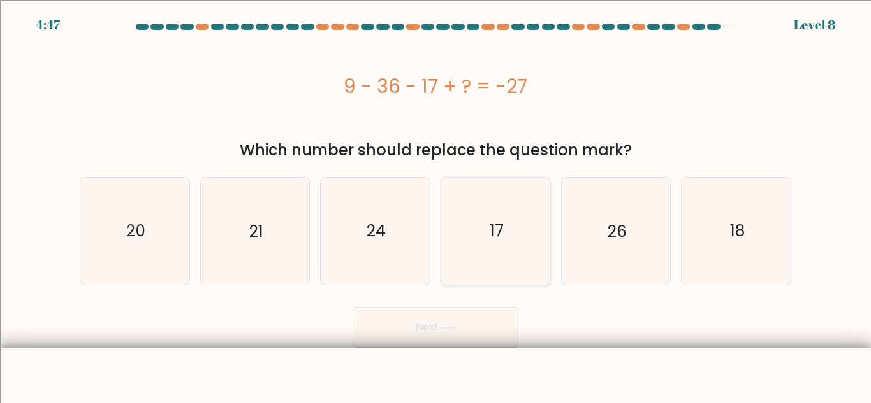
click at [497, 277] on icon "17" at bounding box center [495, 231] width 106 height 106
click at [436, 205] on input "d. 17" at bounding box center [435, 203] width 1 height 3
radio input "true"
click at [479, 330] on button "Next" at bounding box center [435, 327] width 166 height 41
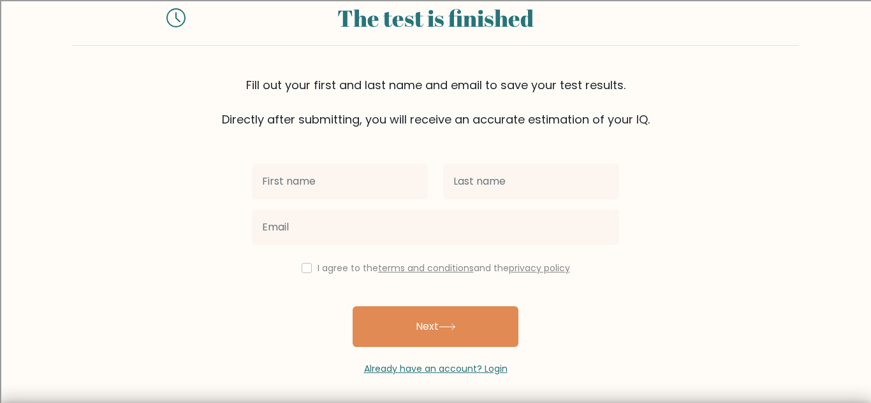
scroll to position [44, 0]
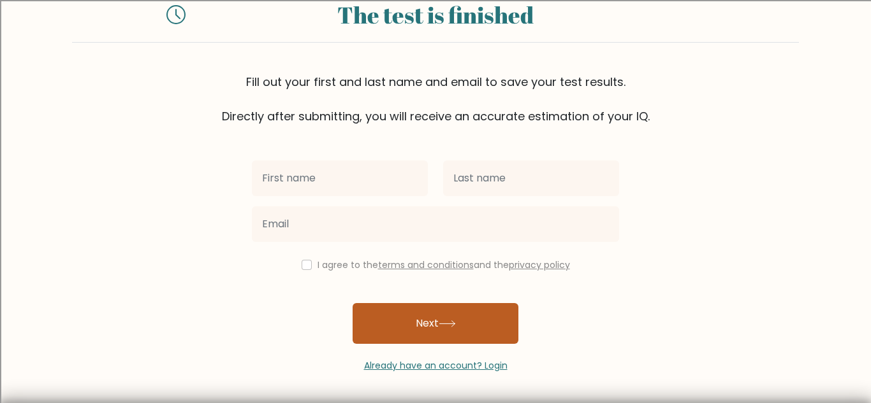
click at [479, 319] on button "Next" at bounding box center [435, 323] width 166 height 41
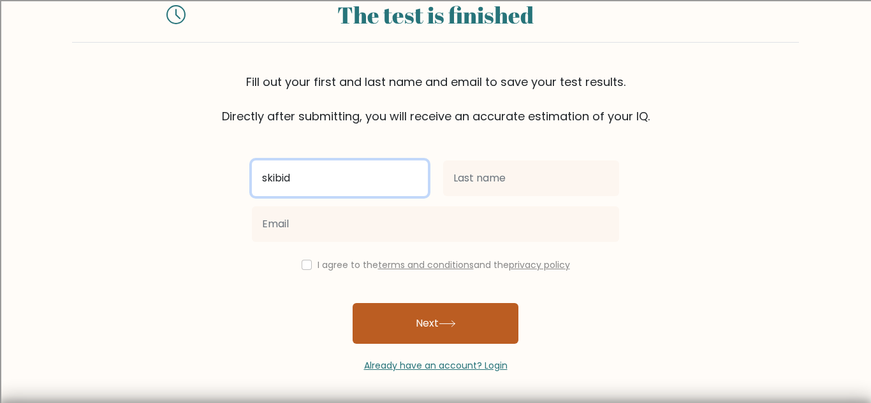
type input "skibid"
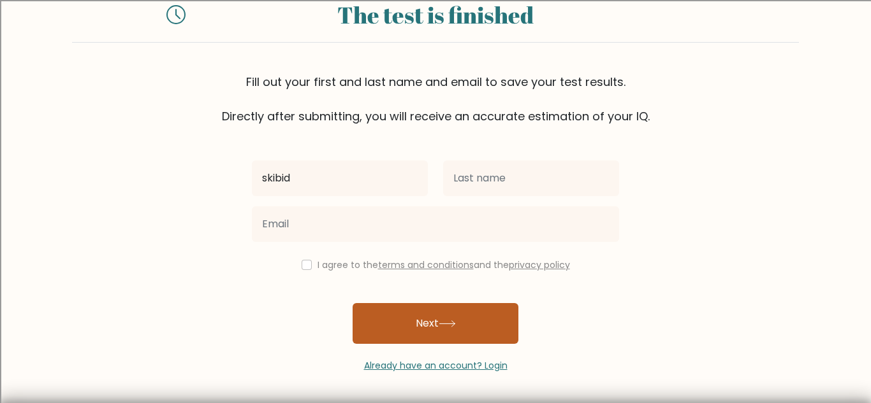
click at [498, 338] on button "Next" at bounding box center [435, 323] width 166 height 41
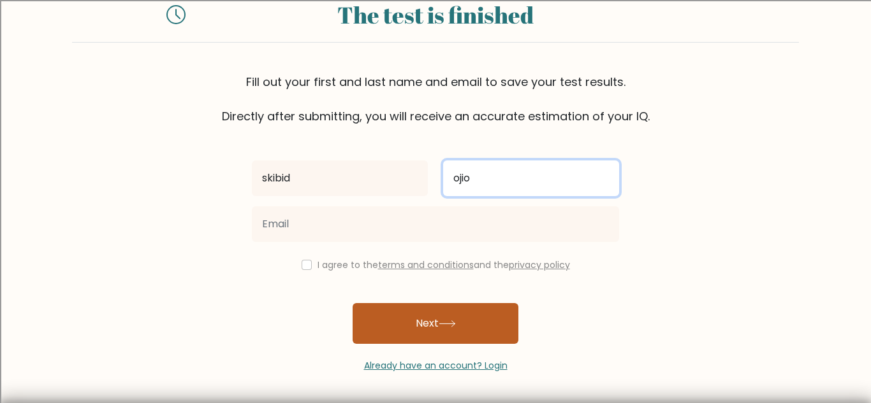
type input "ojio"
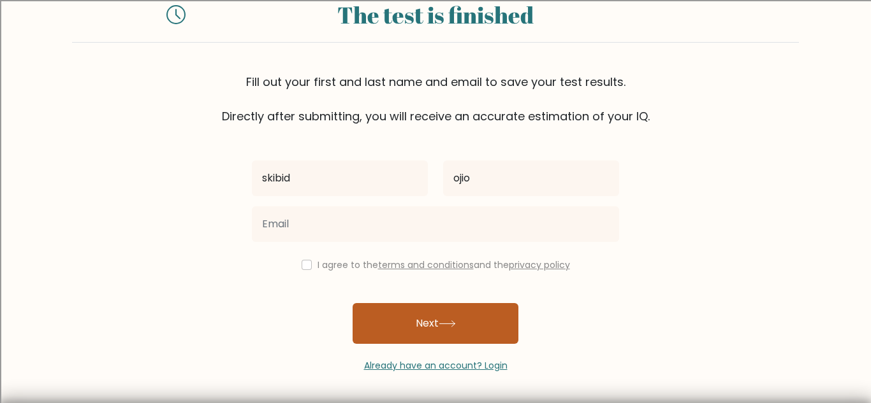
click at [470, 337] on button "Next" at bounding box center [435, 323] width 166 height 41
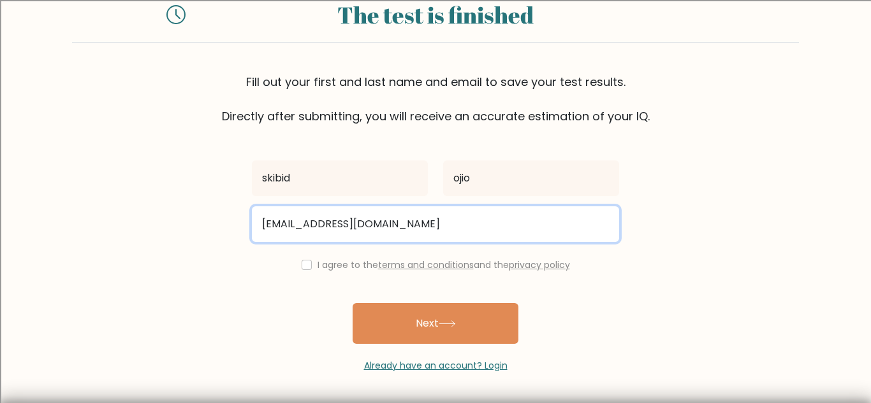
type input "pinkpaws@gmail.com"
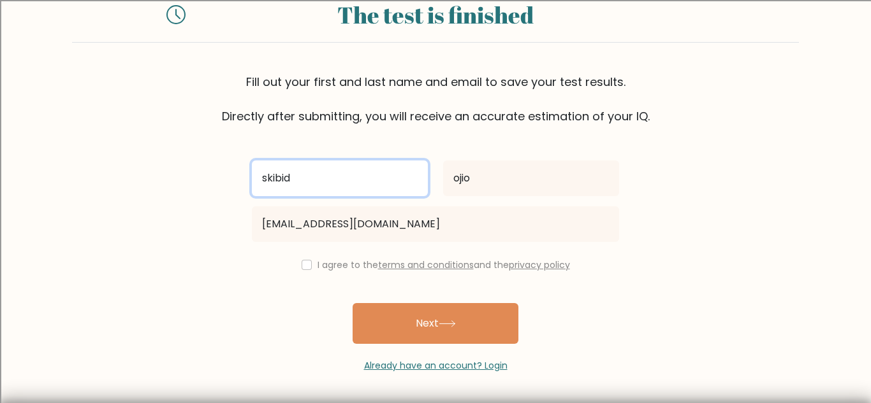
click at [272, 180] on input "skibid" at bounding box center [340, 179] width 176 height 36
click at [275, 182] on input "skibid" at bounding box center [340, 179] width 176 height 36
type input "pretty"
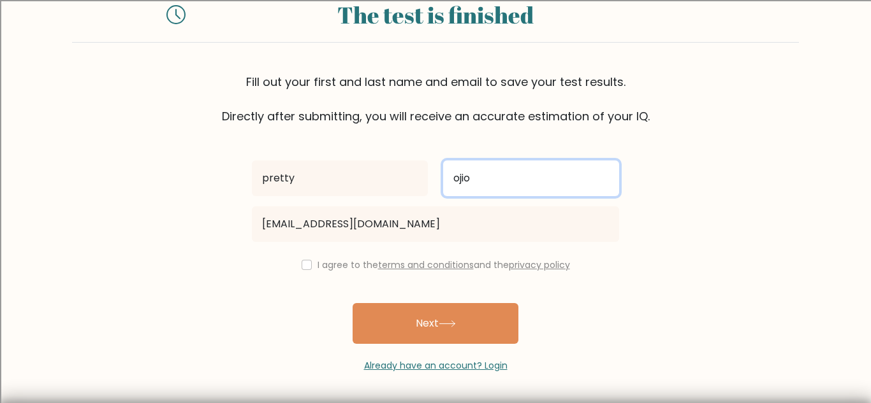
click at [487, 179] on input "ojio" at bounding box center [531, 179] width 176 height 36
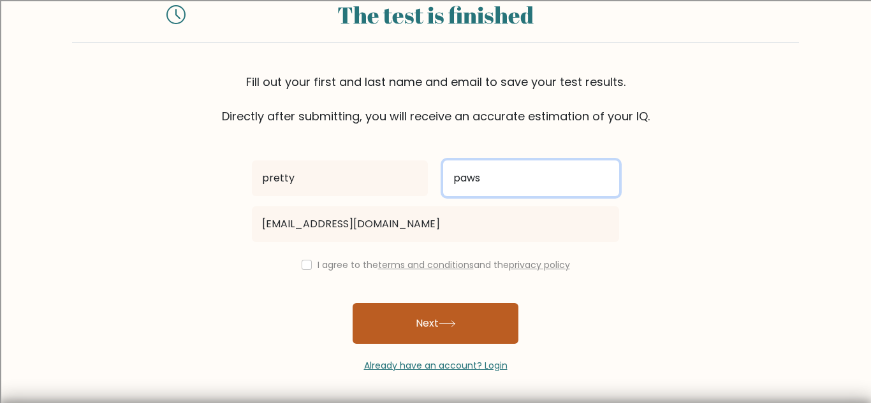
type input "paws"
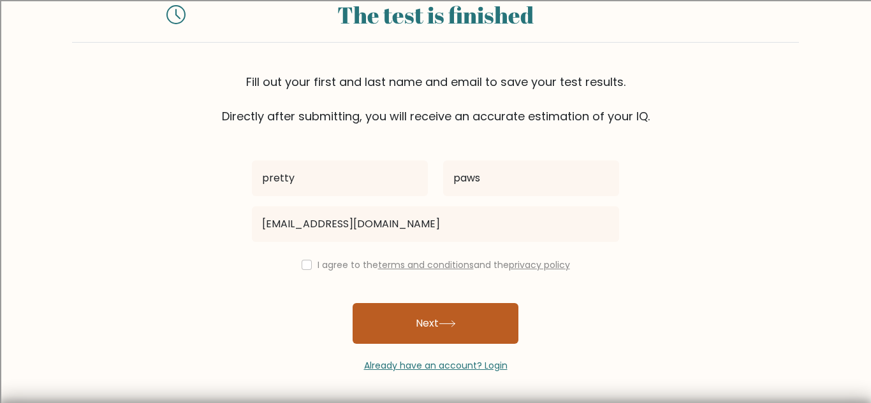
click at [388, 325] on button "Next" at bounding box center [435, 323] width 166 height 41
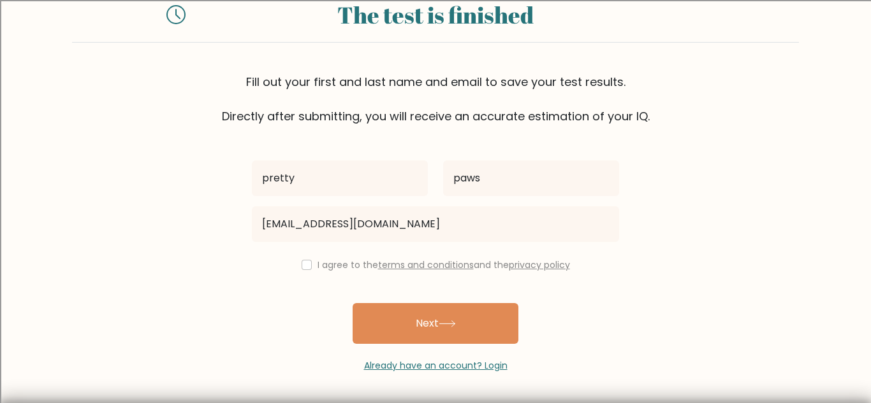
click at [342, 269] on label "I agree to the terms and conditions and the privacy policy" at bounding box center [443, 265] width 252 height 13
click at [534, 265] on link "privacy policy" at bounding box center [539, 265] width 61 height 13
click at [410, 260] on link "terms and conditions" at bounding box center [426, 265] width 96 height 13
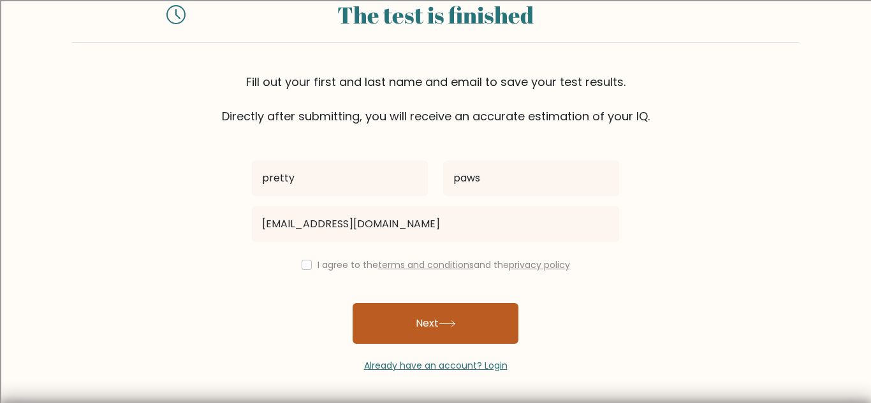
click at [384, 319] on button "Next" at bounding box center [435, 323] width 166 height 41
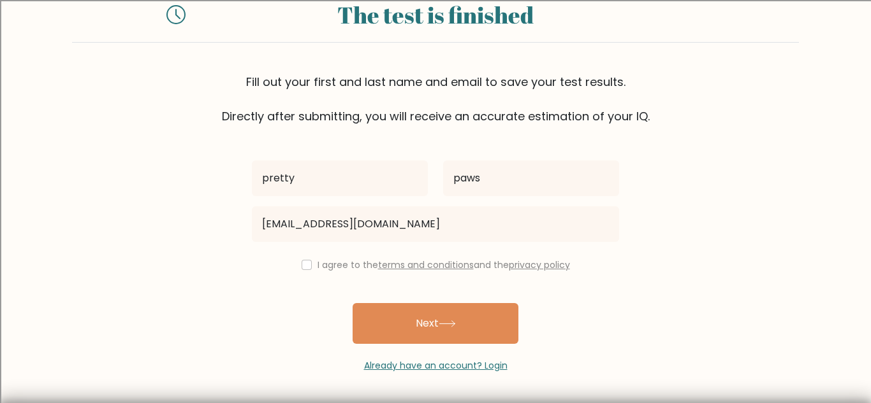
click at [333, 271] on label "I agree to the terms and conditions and the privacy policy" at bounding box center [443, 265] width 252 height 13
click at [316, 252] on div "pretty paws pinkpaws@gmail.com I agree to the terms and conditions and the priv…" at bounding box center [435, 249] width 382 height 248
click at [305, 256] on div "pretty paws pinkpaws@gmail.com I agree to the terms and conditions and the priv…" at bounding box center [435, 249] width 382 height 248
click at [305, 260] on input "checkbox" at bounding box center [306, 265] width 10 height 10
checkbox input "true"
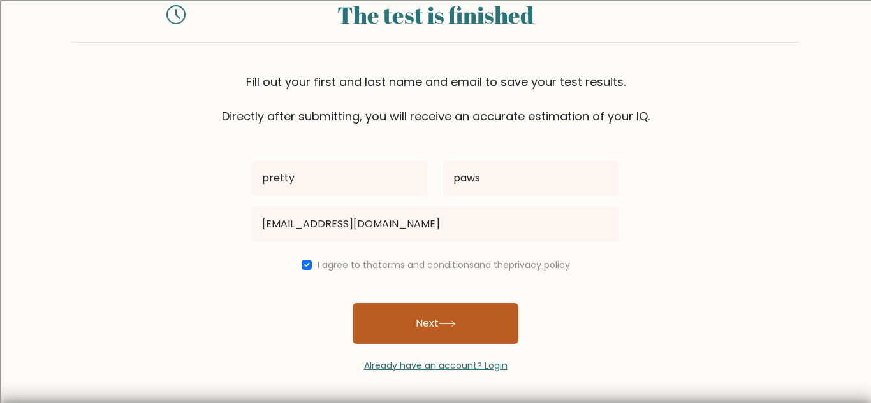
click at [367, 307] on button "Next" at bounding box center [435, 323] width 166 height 41
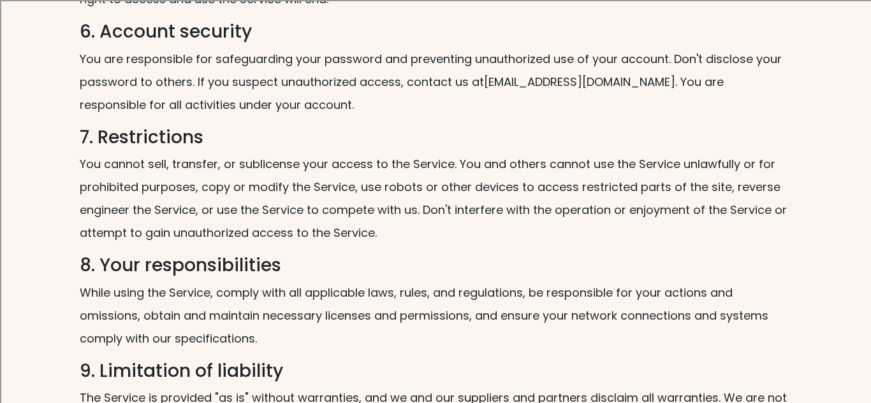
scroll to position [1378, 0]
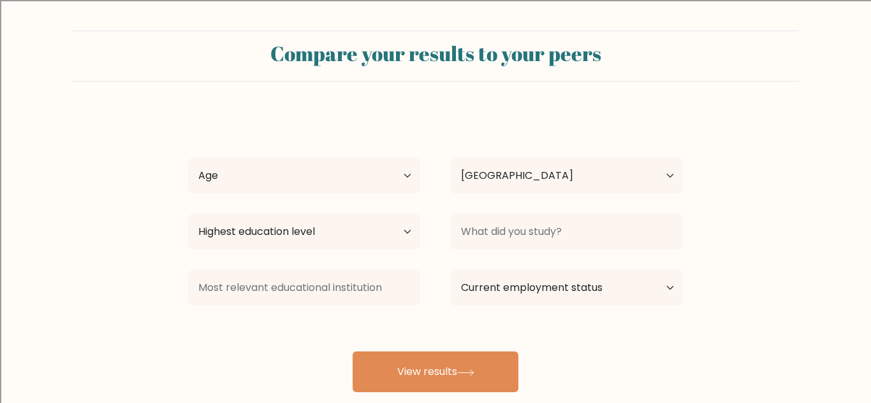
select select "US"
click at [360, 181] on select "Age Under [DEMOGRAPHIC_DATA] [DEMOGRAPHIC_DATA] [DEMOGRAPHIC_DATA] [DEMOGRAPHIC…" at bounding box center [304, 176] width 232 height 36
select select "min_18"
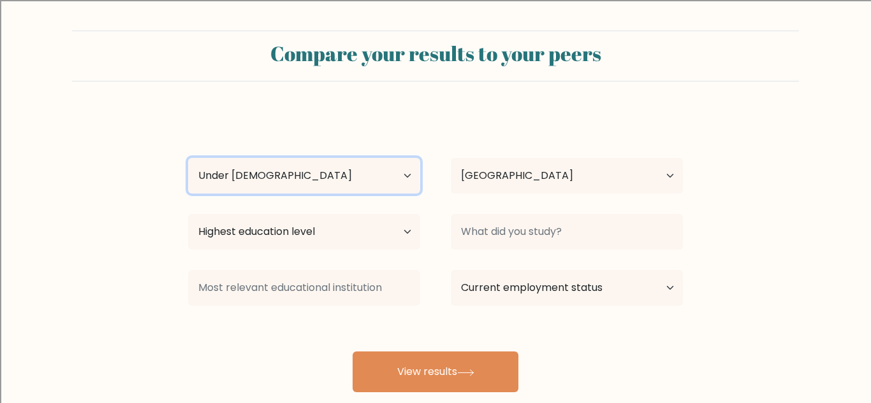
click at [188, 158] on select "Age Under [DEMOGRAPHIC_DATA] [DEMOGRAPHIC_DATA] [DEMOGRAPHIC_DATA] [DEMOGRAPHIC…" at bounding box center [304, 176] width 232 height 36
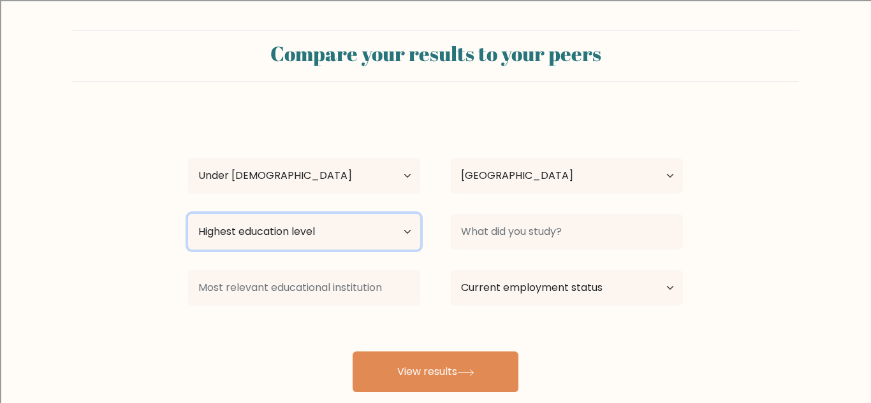
click at [342, 222] on select "Highest education level No schooling Primary Lower Secondary Upper Secondary Oc…" at bounding box center [304, 232] width 232 height 36
select select "primary"
click at [188, 214] on select "Highest education level No schooling Primary Lower Secondary Upper Secondary Oc…" at bounding box center [304, 232] width 232 height 36
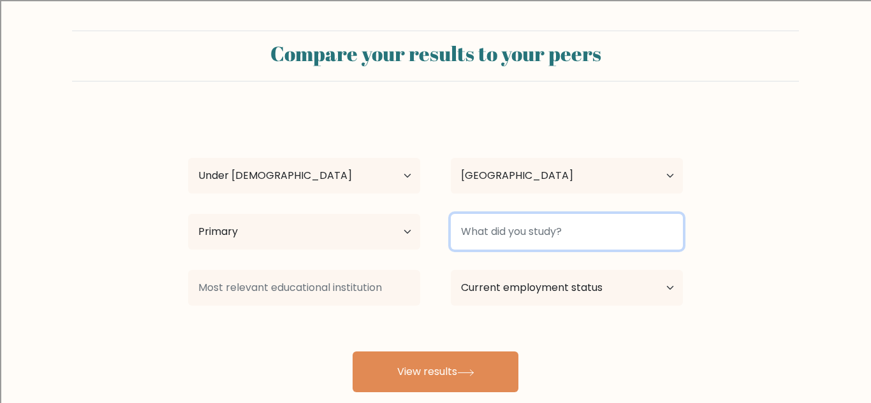
click at [521, 228] on input at bounding box center [567, 232] width 232 height 36
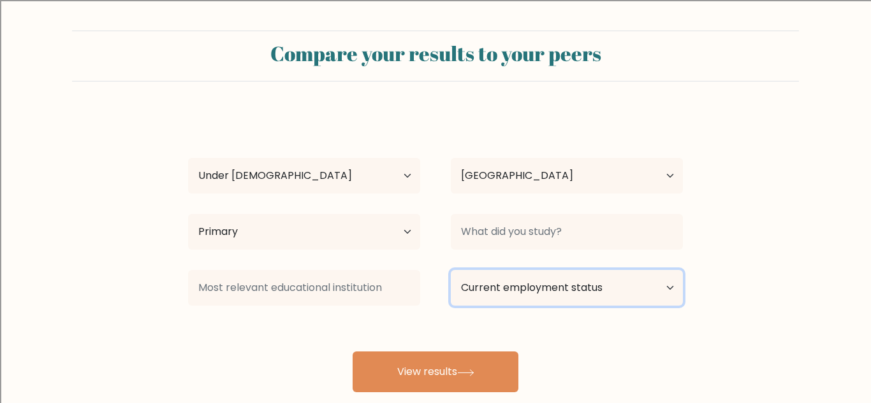
click at [519, 299] on select "Current employment status Employed Student Retired Other / prefer not to answer" at bounding box center [567, 288] width 232 height 36
select select "student"
click at [451, 270] on select "Current employment status Employed Student Retired Other / prefer not to answer" at bounding box center [567, 288] width 232 height 36
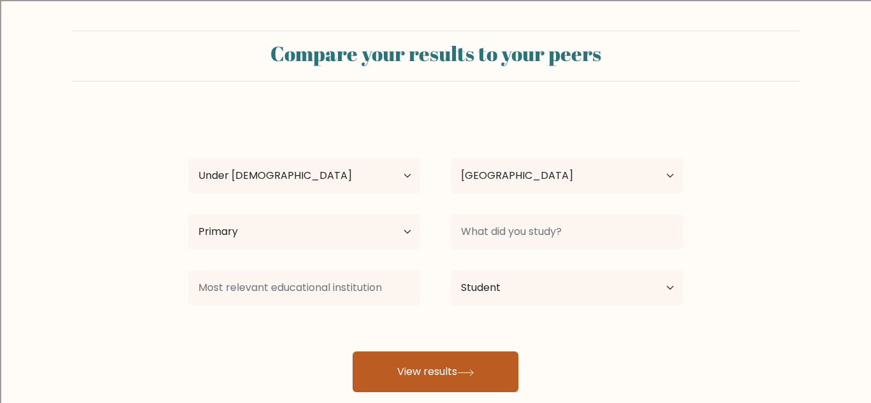
click at [476, 368] on button "View results" at bounding box center [435, 372] width 166 height 41
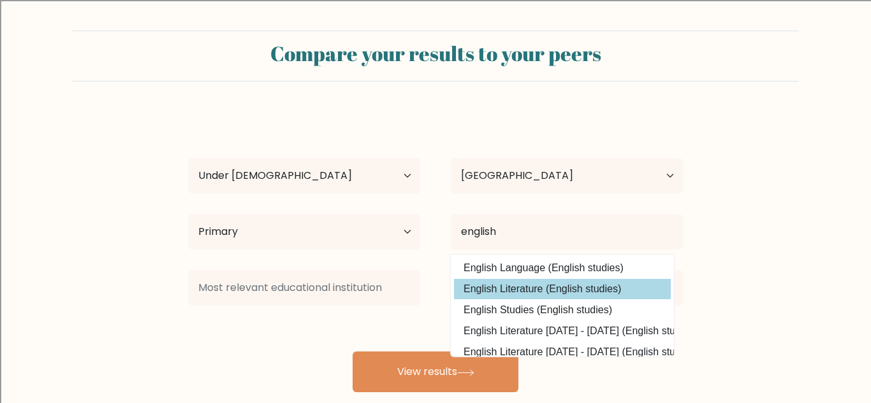
click at [576, 291] on option "English Literature (English studies)" at bounding box center [562, 289] width 217 height 20
type input "English Literature"
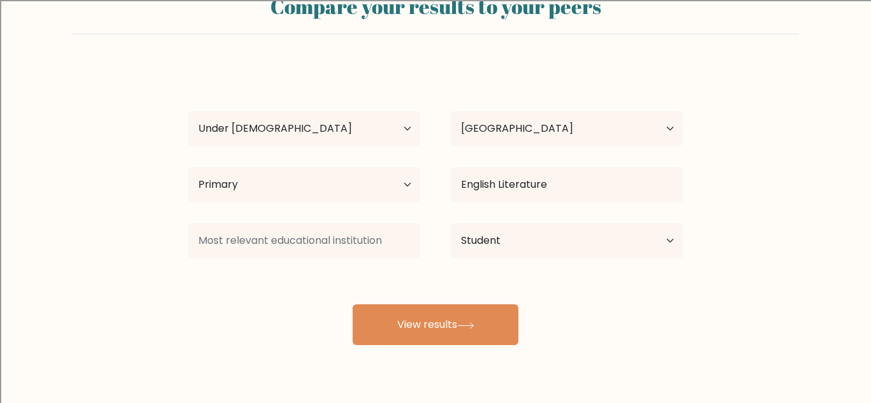
scroll to position [80, 0]
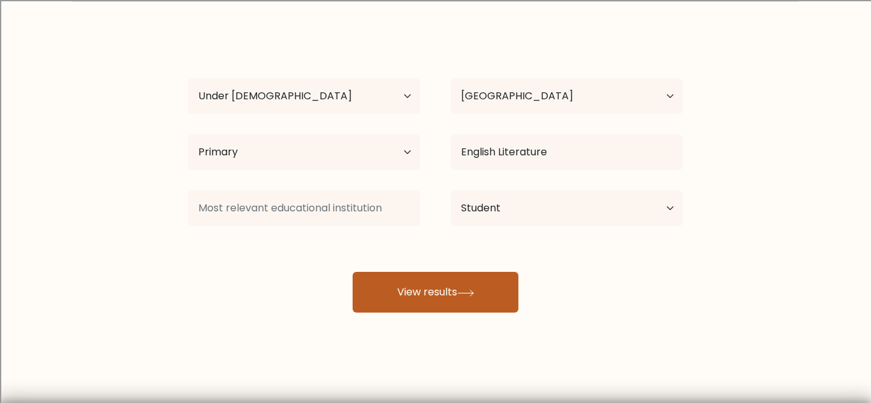
click at [405, 300] on button "View results" at bounding box center [435, 292] width 166 height 41
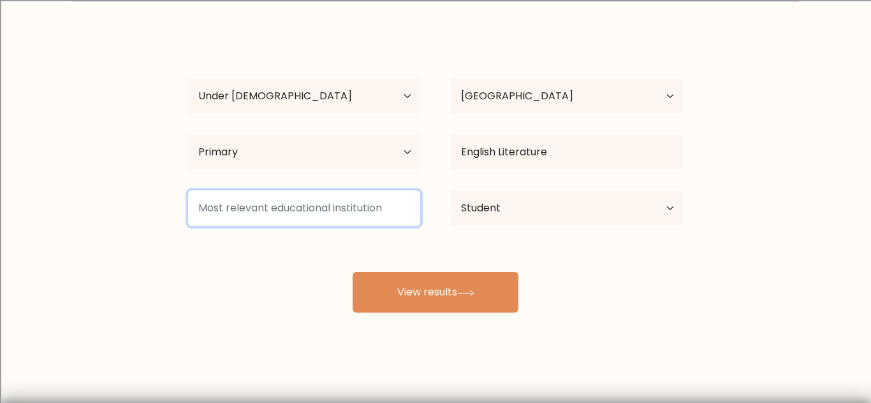
type input "j"
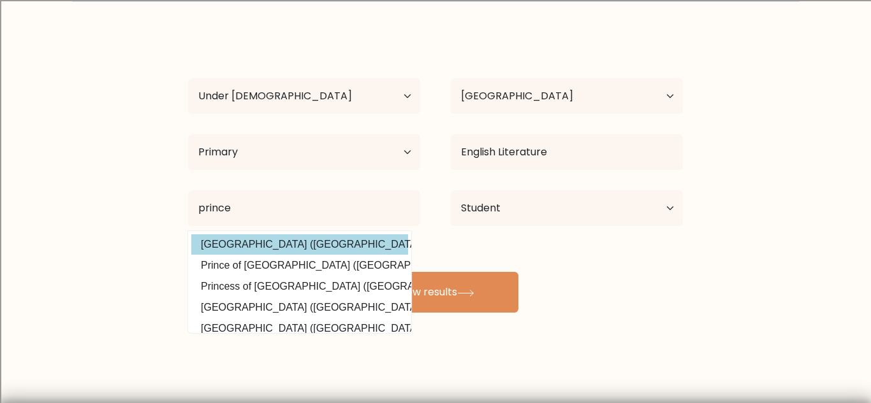
click at [265, 243] on option "Princeton University (United States)" at bounding box center [299, 245] width 217 height 20
type input "[GEOGRAPHIC_DATA]"
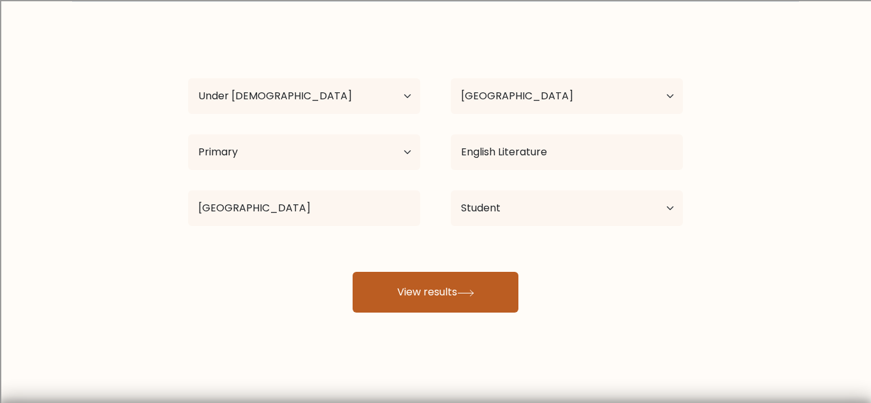
click at [384, 293] on button "View results" at bounding box center [435, 292] width 166 height 41
